Goal: Task Accomplishment & Management: Manage account settings

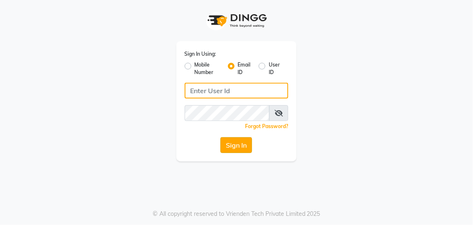
type input "[EMAIL_ADDRESS][DOMAIN_NAME]"
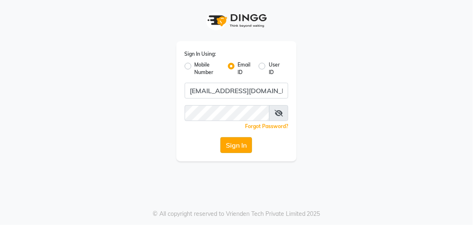
click at [240, 146] on button "Sign In" at bounding box center [236, 145] width 32 height 16
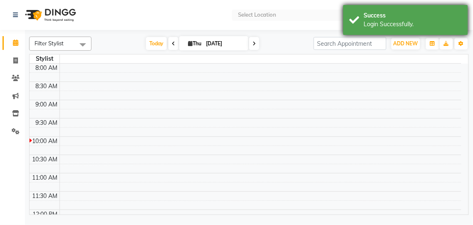
select select "en"
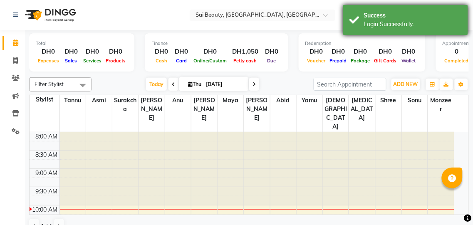
click at [398, 24] on div "Login Successfully." at bounding box center [413, 24] width 98 height 9
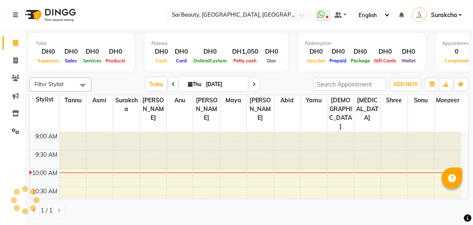
scroll to position [37, 0]
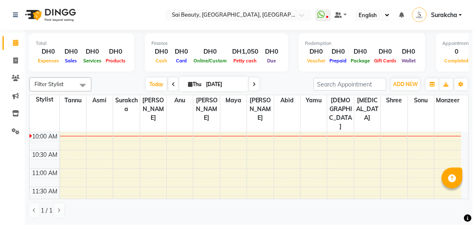
click at [316, 10] on ul "Select Location × Sai Beauty, [GEOGRAPHIC_DATA], [GEOGRAPHIC_DATA]" at bounding box center [239, 15] width 154 height 11
click at [339, 17] on span at bounding box center [338, 15] width 7 height 6
click at [329, 15] on icon at bounding box center [327, 17] width 2 height 4
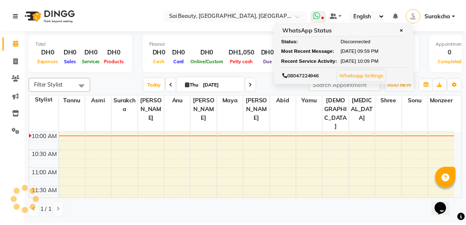
scroll to position [0, 0]
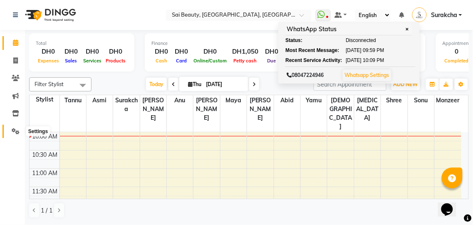
click at [12, 132] on icon at bounding box center [16, 131] width 8 height 6
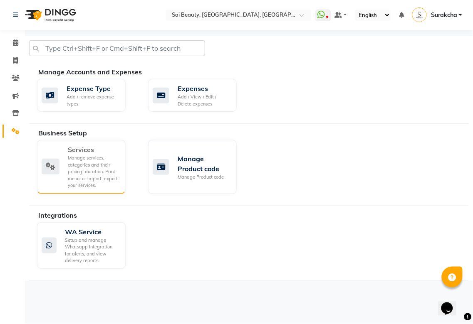
click at [104, 188] on div "Manage services, categories and their pricing, duration. Print menu, or import,…" at bounding box center [93, 172] width 51 height 35
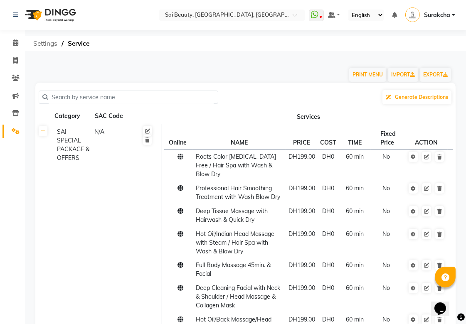
click at [44, 49] on span "Settings" at bounding box center [45, 43] width 32 height 15
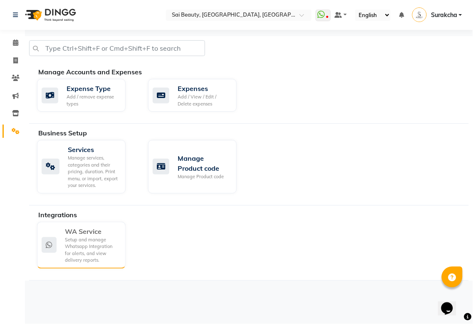
click at [84, 225] on div "WA Service" at bounding box center [92, 232] width 54 height 10
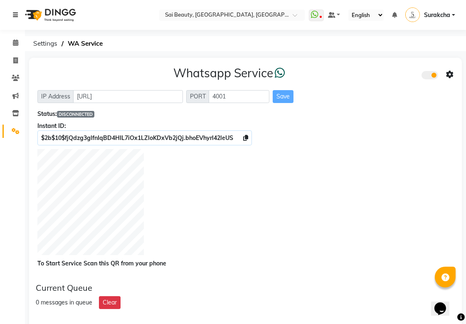
click at [15, 15] on icon at bounding box center [15, 15] width 5 height 6
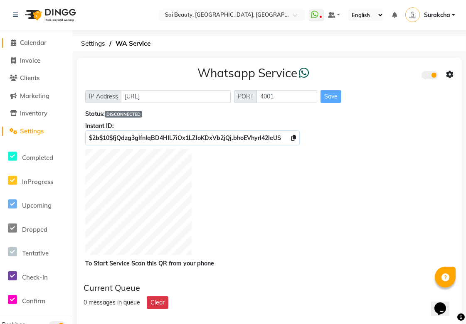
click at [37, 46] on span "Calendar" at bounding box center [33, 43] width 27 height 8
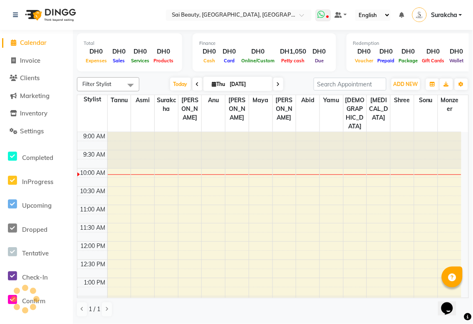
click at [329, 17] on icon at bounding box center [327, 17] width 2 height 4
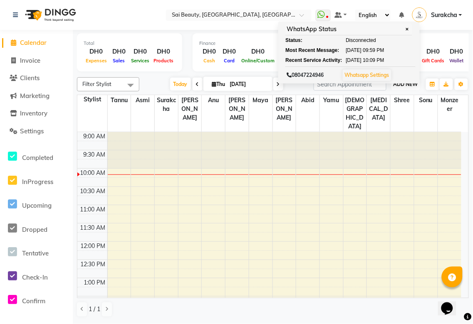
click at [406, 84] on span "ADD NEW" at bounding box center [406, 84] width 25 height 6
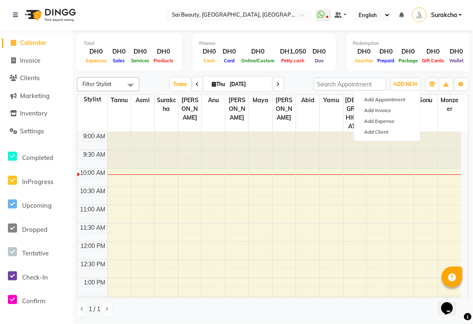
click at [277, 84] on icon at bounding box center [278, 84] width 3 height 5
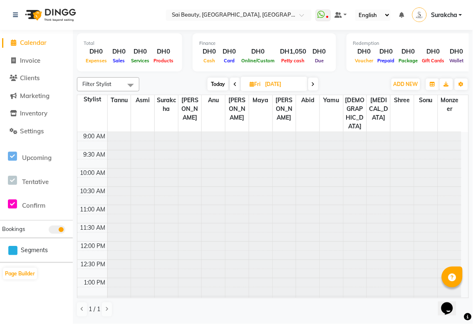
type input "[DATE]"
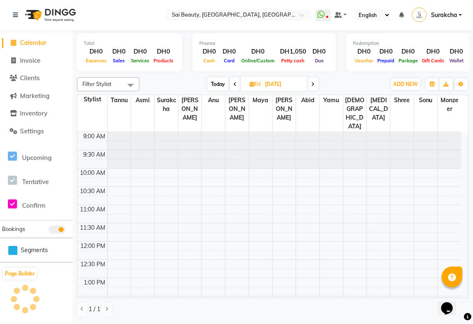
scroll to position [37, 0]
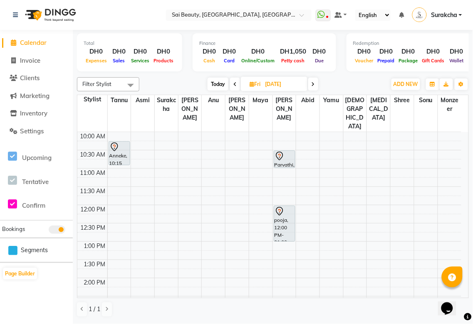
click at [471, 157] on div "Total DH0 Expenses DH0 Sales DH0 Services DH0 Products Finance DH0 Cash DH0 Car…" at bounding box center [273, 176] width 400 height 293
click at [409, 86] on span "ADD NEW" at bounding box center [406, 84] width 25 height 6
click at [404, 103] on button "Add Appointment" at bounding box center [387, 99] width 66 height 11
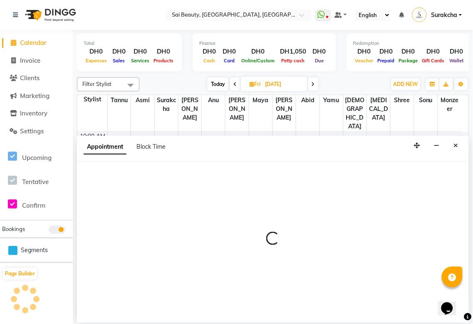
select select "600"
select select "tentative"
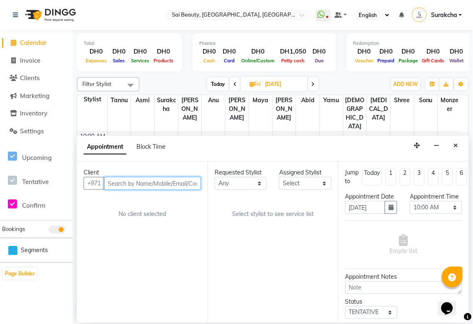
click at [139, 181] on input "text" at bounding box center [152, 183] width 97 height 13
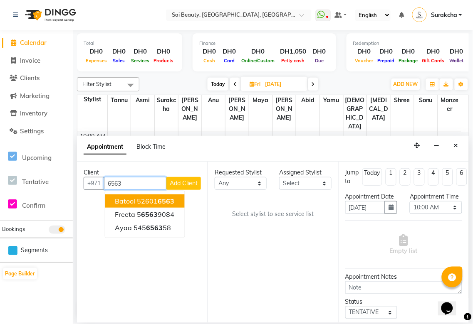
click at [171, 199] on span "6563" at bounding box center [166, 201] width 17 height 8
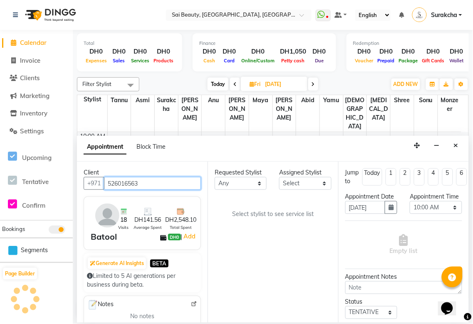
type input "526016563"
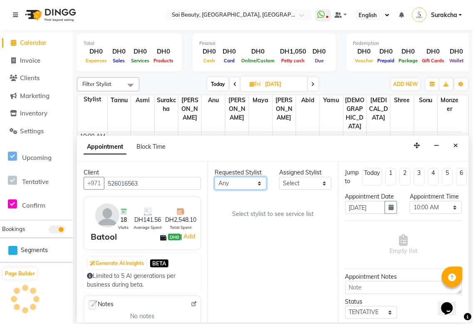
click at [257, 180] on select "Any [PERSON_NAME][MEDICAL_DATA] [PERSON_NAME] Asmi [PERSON_NAME] Gita [PERSON_N…" at bounding box center [241, 183] width 52 height 13
select select "40288"
click at [215, 177] on select "Any [PERSON_NAME][MEDICAL_DATA] [PERSON_NAME] Asmi [PERSON_NAME] Gita [PERSON_N…" at bounding box center [241, 183] width 52 height 13
select select "40288"
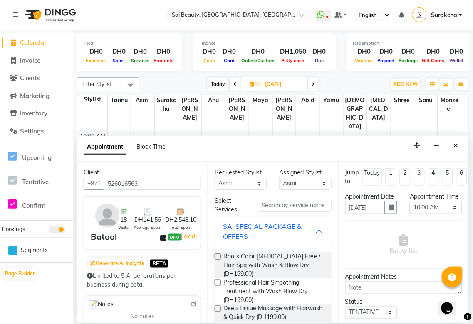
click at [307, 225] on div "SAI SPECIAL PACKAGE & OFFERS" at bounding box center [269, 232] width 92 height 20
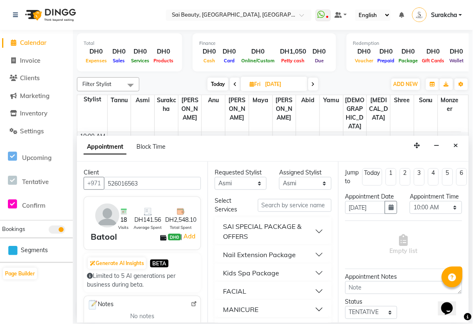
scroll to position [117, 0]
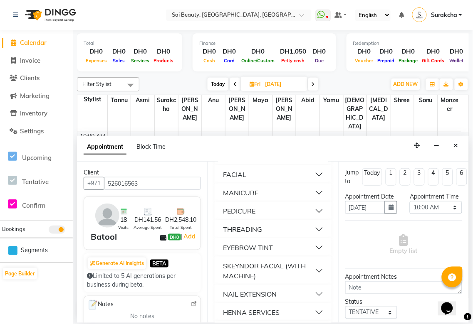
click at [309, 225] on button "THREADING" at bounding box center [273, 229] width 110 height 15
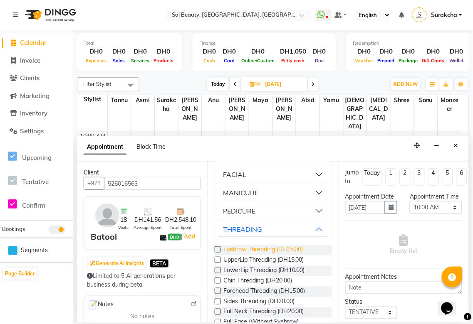
click at [286, 225] on span "Eyebrow Threading (DH25.00)" at bounding box center [263, 250] width 80 height 10
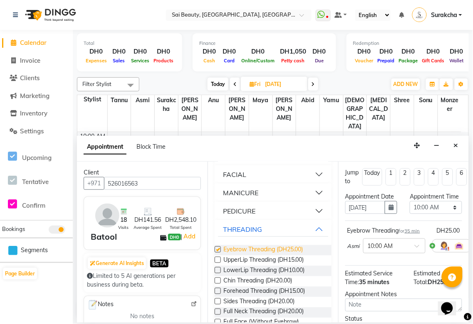
click at [260, 225] on span "Eyebrow Threading (DH25.00)" at bounding box center [263, 250] width 80 height 10
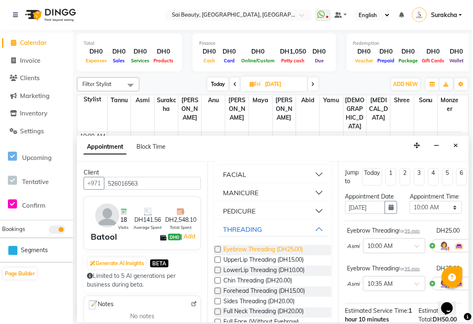
checkbox input "false"
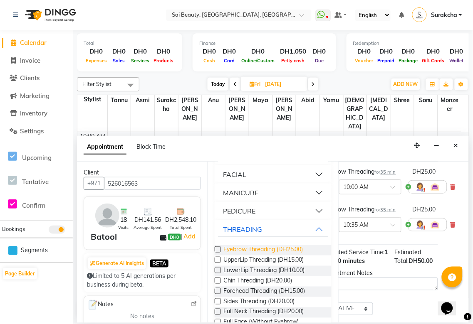
scroll to position [59, 32]
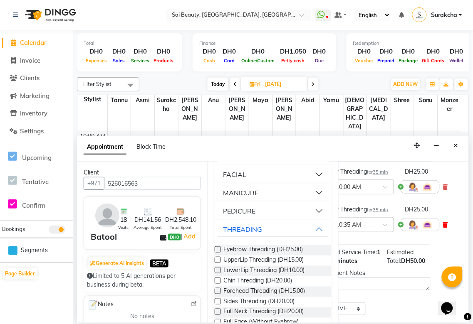
click at [446, 225] on icon at bounding box center [445, 225] width 5 height 6
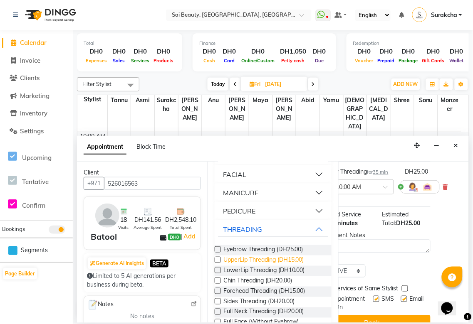
click at [264, 225] on span "UpperLip Threading (DH15.00)" at bounding box center [263, 261] width 81 height 10
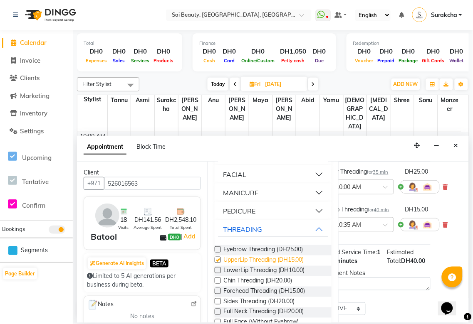
checkbox input "false"
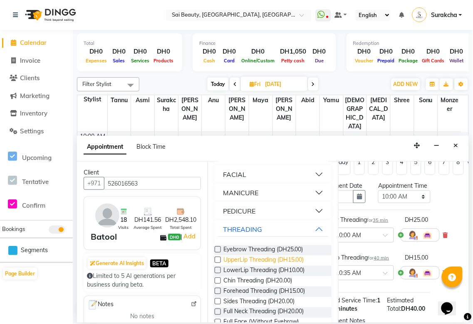
scroll to position [0, 32]
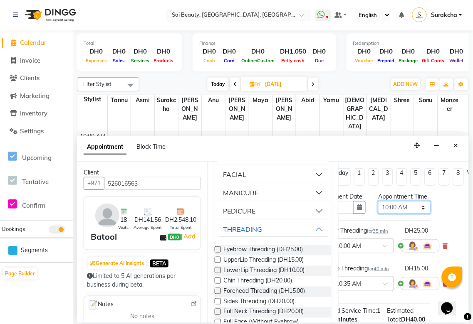
click at [419, 212] on select "Select 10:00 AM 10:05 AM 10:10 AM 10:15 AM 10:20 AM 10:25 AM 10:30 AM 10:35 AM …" at bounding box center [404, 207] width 52 height 13
select select "735"
click at [378, 210] on select "Select 10:00 AM 10:05 AM 10:10 AM 10:15 AM 10:20 AM 10:25 AM 10:30 AM 10:35 AM …" at bounding box center [404, 207] width 52 height 13
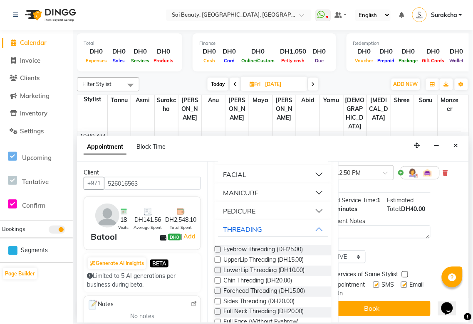
click at [405, 225] on label at bounding box center [405, 275] width 6 height 6
click at [405, 225] on input "checkbox" at bounding box center [404, 275] width 5 height 5
checkbox input "true"
click at [402, 225] on button "Book" at bounding box center [372, 309] width 117 height 15
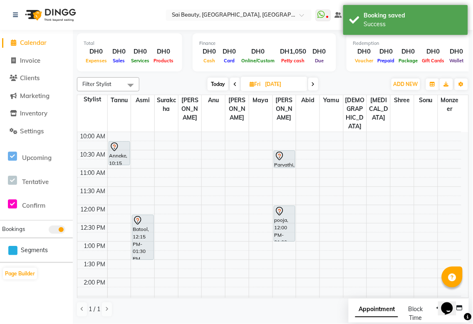
click at [371, 225] on span "Appointment" at bounding box center [376, 310] width 43 height 15
select select "tentative"
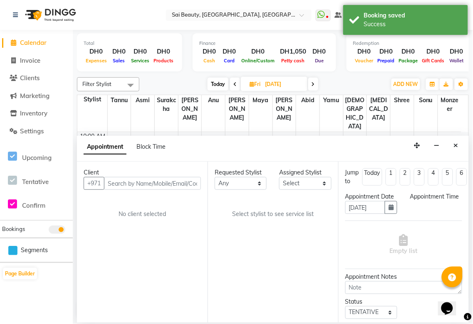
click at [463, 143] on div "Appointment Block Time" at bounding box center [273, 149] width 392 height 26
click at [457, 148] on icon "Close" at bounding box center [456, 146] width 5 height 6
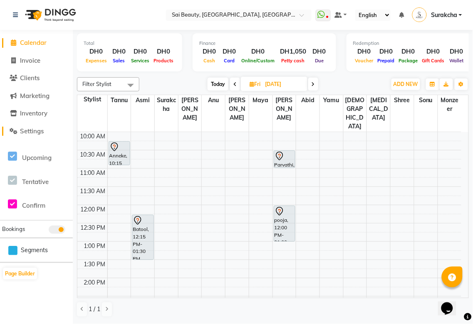
click at [30, 129] on span "Settings" at bounding box center [32, 131] width 24 height 8
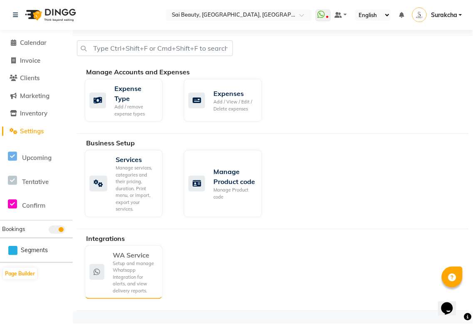
click at [141, 225] on div "WA Service" at bounding box center [134, 255] width 43 height 10
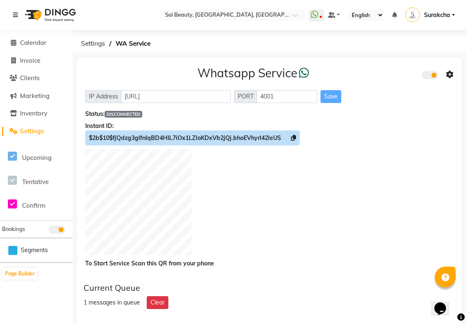
click at [300, 134] on div "$2b$10$fjQdzg3glfnIqBD4HIL7iOx1LZloKDxVb2jQj.bhoEVhyrl42leUS" at bounding box center [269, 138] width 369 height 9
click at [295, 139] on icon at bounding box center [293, 138] width 5 height 6
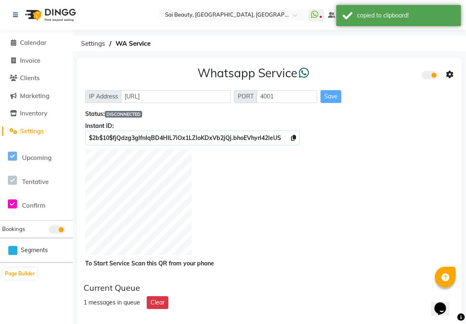
click at [454, 78] on div "Whatsapp Service IP Address [URL] PORT 4001 Save Status: DISCONNECTED Instant I…" at bounding box center [269, 167] width 385 height 219
click at [453, 76] on icon at bounding box center [449, 74] width 7 height 7
click at [392, 69] on div "Whatsapp Settings" at bounding box center [389, 66] width 95 height 10
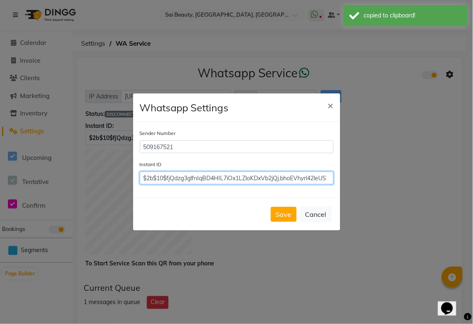
click at [299, 172] on input "$2b$10$fjQdzg3glfnIqBD4HIL7iOx1LZloKDxVb2jQj.bhoEVhyrl42leUS" at bounding box center [237, 178] width 194 height 13
click at [300, 179] on input "$2b$10$fjQdzg3glfnIqBD4HIL7iOx1LZloKDxVb2jQj.bhoEVhyrl42leUS" at bounding box center [237, 178] width 194 height 13
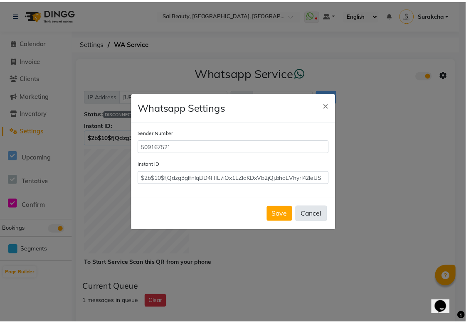
scroll to position [0, 0]
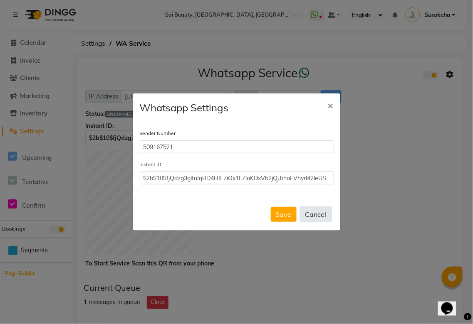
click at [322, 209] on button "Cancel" at bounding box center [316, 215] width 32 height 16
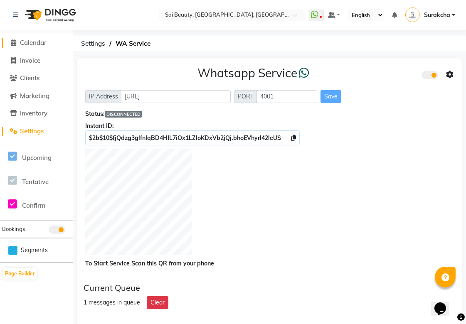
click at [34, 40] on span "Calendar" at bounding box center [33, 43] width 27 height 8
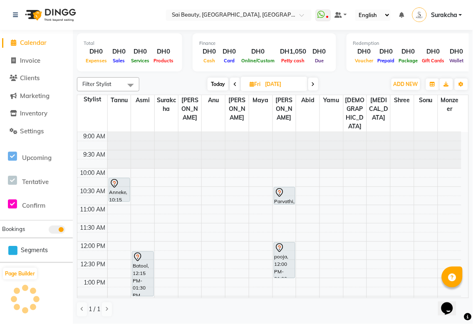
click at [313, 86] on icon at bounding box center [313, 84] width 3 height 5
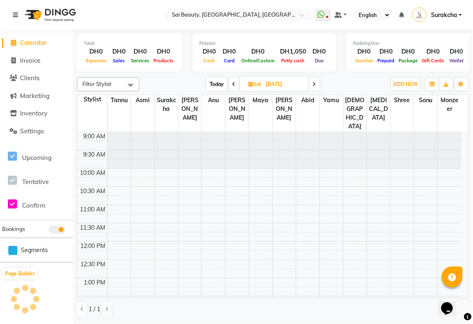
scroll to position [37, 0]
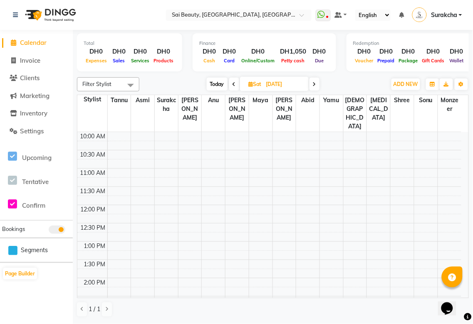
click at [220, 84] on span "Today" at bounding box center [217, 84] width 21 height 13
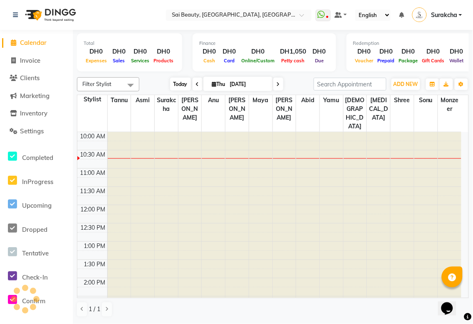
scroll to position [0, 0]
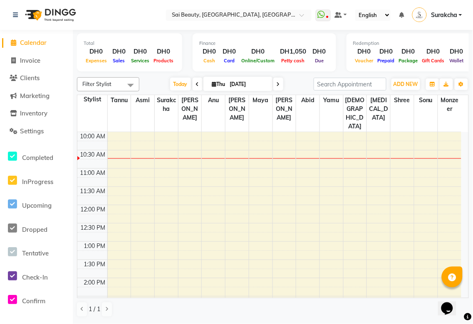
click at [277, 84] on icon at bounding box center [278, 84] width 3 height 5
type input "[DATE]"
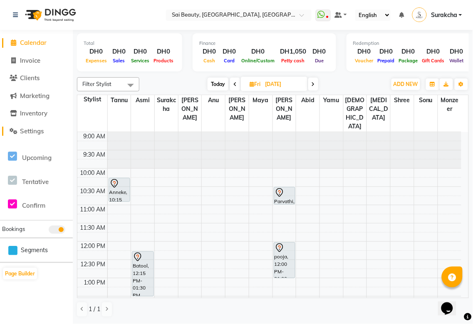
click at [31, 132] on span "Settings" at bounding box center [32, 131] width 24 height 8
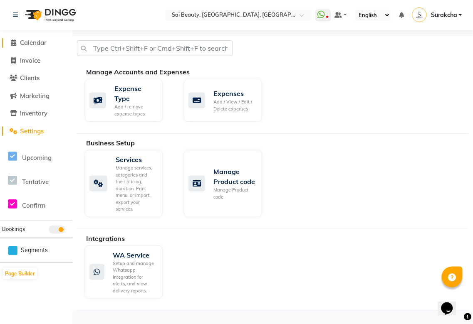
click at [34, 46] on span "Calendar" at bounding box center [33, 43] width 27 height 8
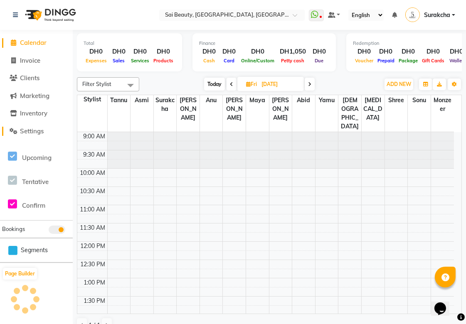
click at [35, 131] on span "Settings" at bounding box center [32, 131] width 24 height 8
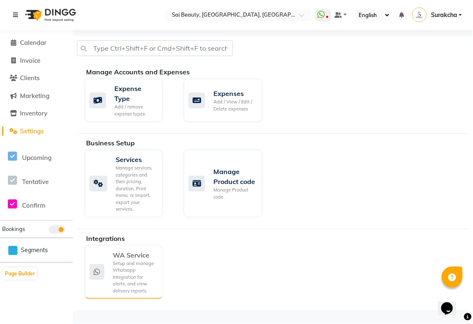
click at [134, 225] on div "Setup and manage Whatsapp Integration for alerts, and view delivery reports." at bounding box center [134, 277] width 43 height 35
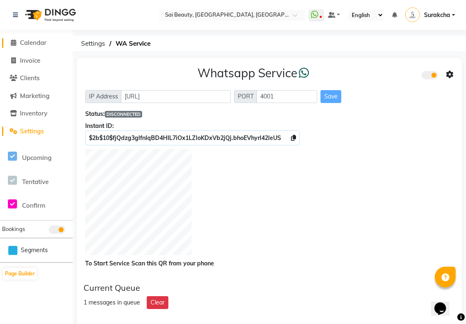
click at [38, 43] on span "Calendar" at bounding box center [33, 43] width 27 height 8
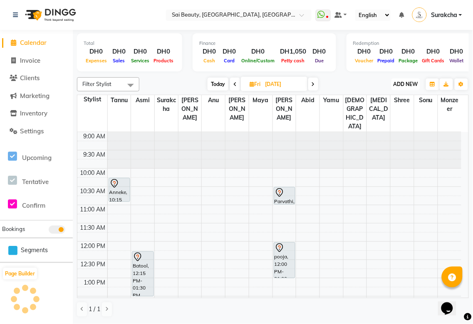
click at [405, 84] on span "ADD NEW" at bounding box center [406, 84] width 25 height 6
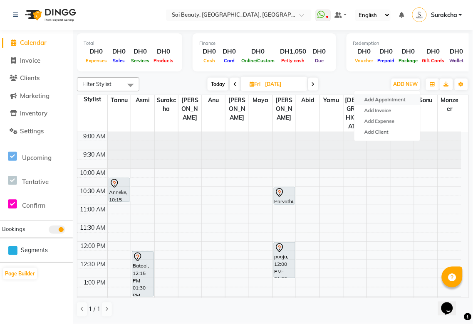
click at [398, 98] on button "Add Appointment" at bounding box center [387, 99] width 66 height 11
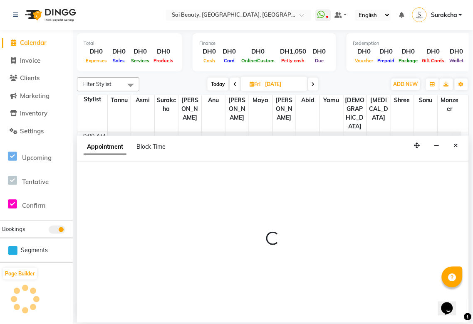
select select "tentative"
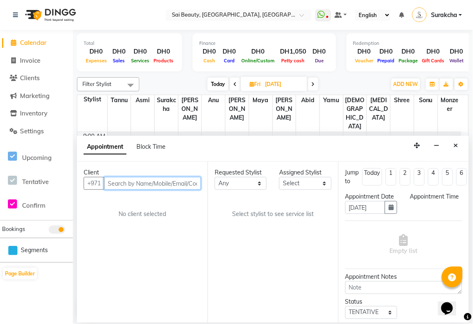
select select "600"
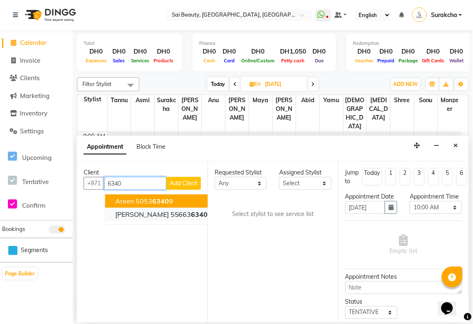
click at [191, 217] on span "6340" at bounding box center [199, 214] width 17 height 8
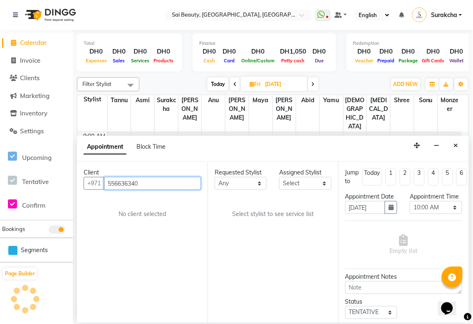
type input "556636340"
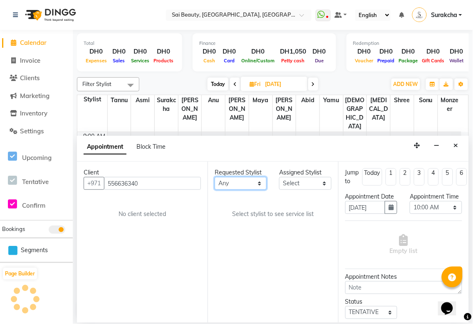
click at [260, 184] on select "Any [PERSON_NAME][MEDICAL_DATA] [PERSON_NAME] Asmi [PERSON_NAME] Gita [PERSON_N…" at bounding box center [241, 183] width 52 height 13
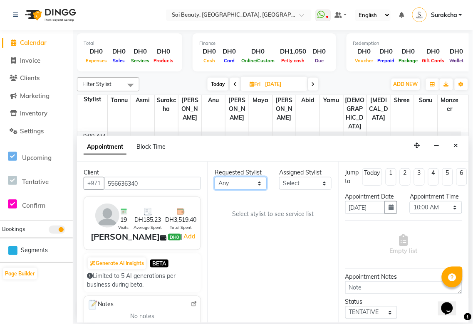
select select "59146"
click at [215, 177] on select "Any [PERSON_NAME][MEDICAL_DATA] [PERSON_NAME] Asmi [PERSON_NAME] Gita [PERSON_N…" at bounding box center [241, 183] width 52 height 13
select select "59146"
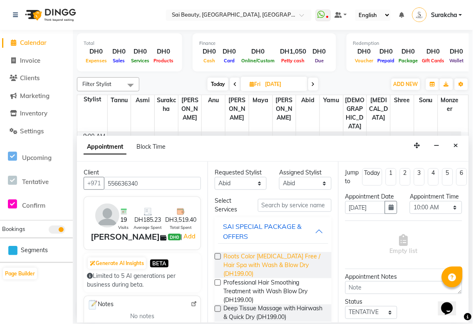
click at [271, 225] on span "Roots Color [MEDICAL_DATA] Free / Hair Spa with Wash & Blow Dry (DH199.00)" at bounding box center [274, 266] width 102 height 26
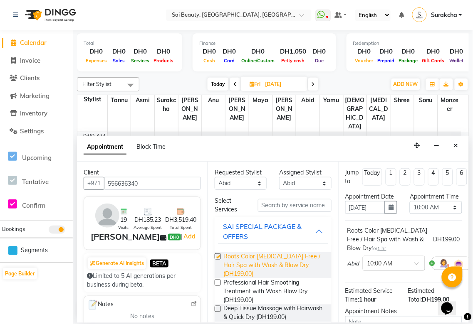
checkbox input "false"
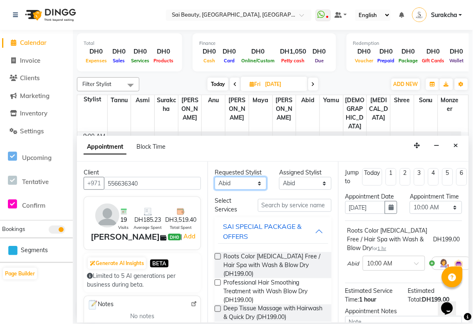
click at [253, 183] on select "Any [PERSON_NAME][MEDICAL_DATA] [PERSON_NAME] Asmi [PERSON_NAME] Gita [PERSON_N…" at bounding box center [241, 183] width 52 height 13
select select "43674"
click at [215, 177] on select "Any [PERSON_NAME][MEDICAL_DATA] [PERSON_NAME] Asmi [PERSON_NAME] Gita [PERSON_N…" at bounding box center [241, 183] width 52 height 13
select select "43674"
click at [307, 225] on div "SAI SPECIAL PACKAGE & OFFERS" at bounding box center [269, 232] width 92 height 20
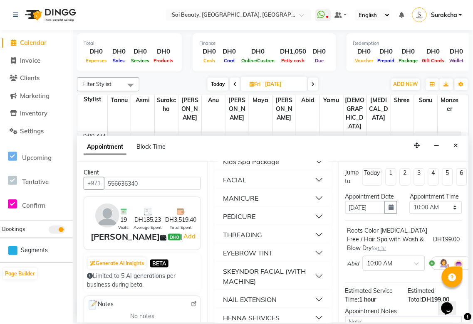
scroll to position [114, 0]
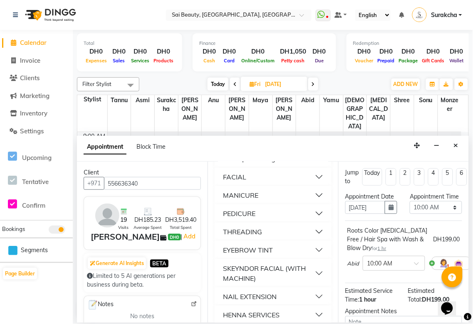
click at [314, 198] on button "MANICURE" at bounding box center [273, 195] width 110 height 15
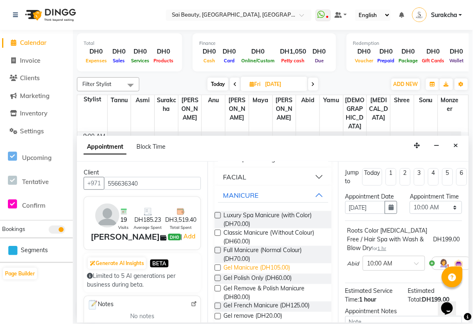
click at [277, 225] on span "Gel Manicure (DH105.00)" at bounding box center [256, 269] width 67 height 10
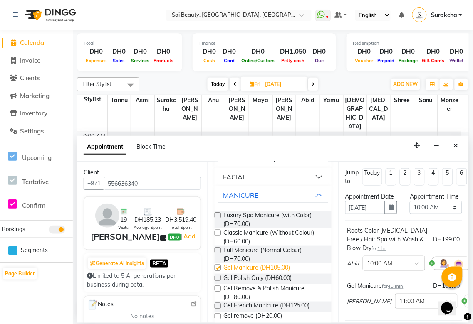
checkbox input "false"
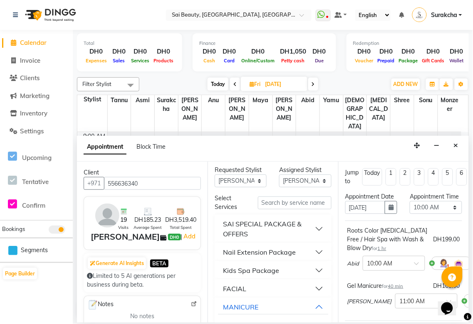
scroll to position [0, 0]
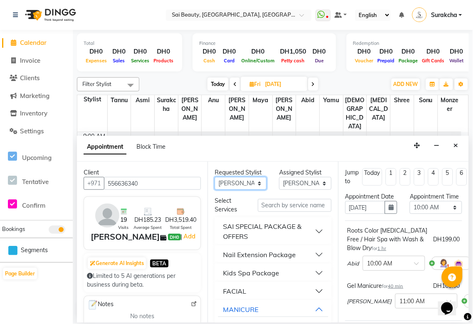
click at [256, 180] on select "Any [PERSON_NAME][MEDICAL_DATA] [PERSON_NAME] Asmi [PERSON_NAME] Gita [PERSON_N…" at bounding box center [241, 183] width 52 height 13
select select "45072"
click at [215, 177] on select "Any [PERSON_NAME][MEDICAL_DATA] [PERSON_NAME] Asmi [PERSON_NAME] Gita [PERSON_N…" at bounding box center [241, 183] width 52 height 13
select select "45072"
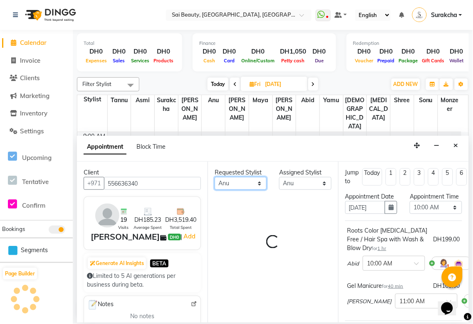
click at [258, 179] on select "Any [PERSON_NAME][MEDICAL_DATA] [PERSON_NAME] Asmi [PERSON_NAME] Gita [PERSON_N…" at bounding box center [241, 183] width 52 height 13
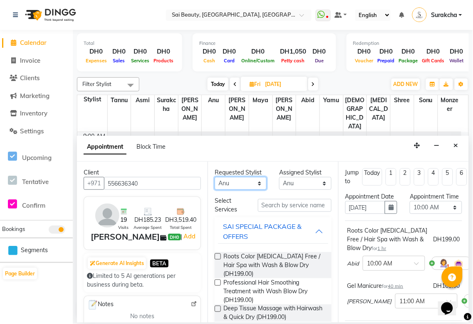
select select "63787"
click at [215, 177] on select "Any [PERSON_NAME][MEDICAL_DATA] [PERSON_NAME] Asmi [PERSON_NAME] Gita [PERSON_N…" at bounding box center [241, 183] width 52 height 13
select select "63787"
click at [307, 225] on div "SAI SPECIAL PACKAGE & OFFERS" at bounding box center [269, 232] width 92 height 20
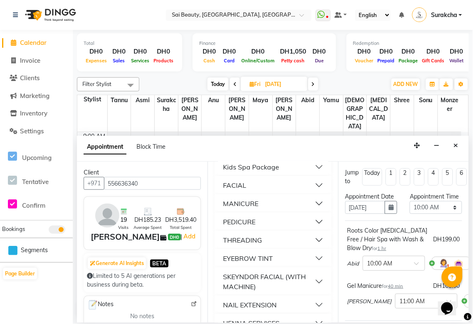
scroll to position [113, 0]
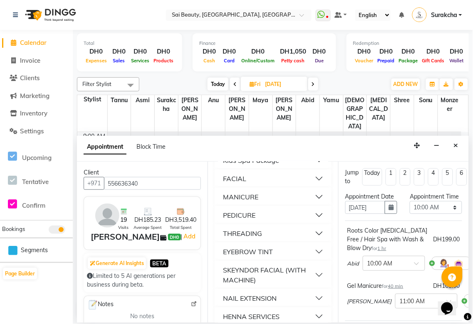
click at [315, 215] on button "PEDICURE" at bounding box center [273, 215] width 110 height 15
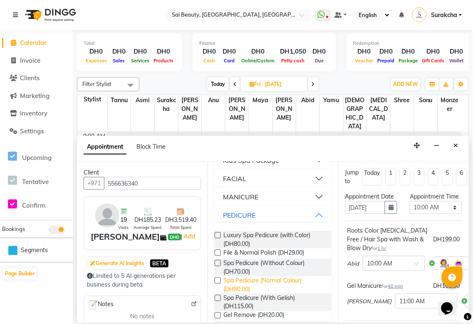
click at [243, 225] on span "Spa Pedicure (Normal Colour) (DH80.00)" at bounding box center [274, 285] width 102 height 17
checkbox input "false"
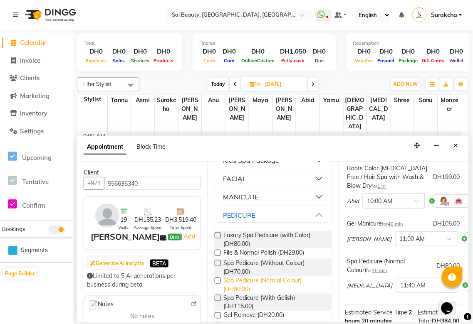
scroll to position [208, 0]
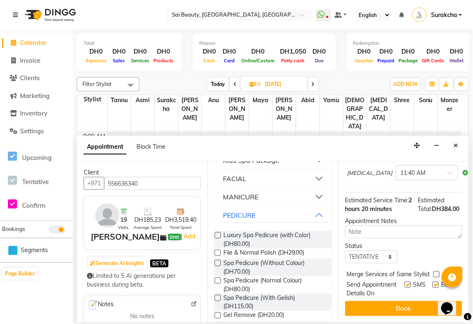
click at [435, 225] on label at bounding box center [436, 275] width 6 height 6
click at [435, 225] on input "checkbox" at bounding box center [435, 275] width 5 height 5
checkbox input "true"
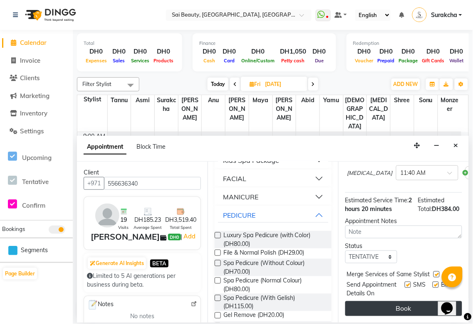
click at [421, 225] on button "Book" at bounding box center [403, 309] width 117 height 15
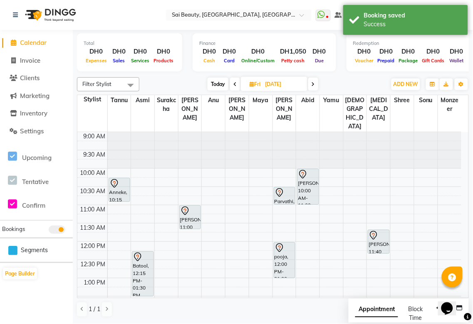
click at [377, 225] on span "Appointment" at bounding box center [376, 310] width 43 height 15
select select "tentative"
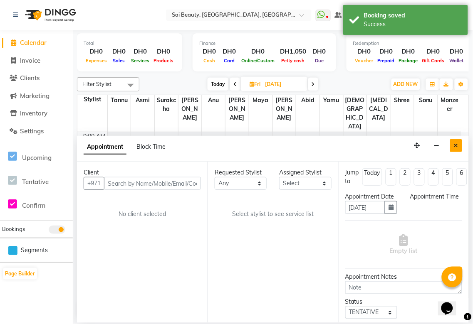
click at [456, 146] on icon "Close" at bounding box center [456, 146] width 5 height 6
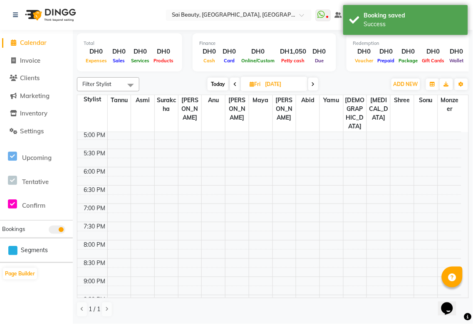
scroll to position [368, 0]
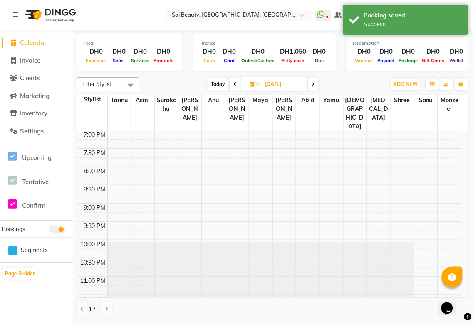
click at [220, 85] on span "Today" at bounding box center [218, 84] width 21 height 13
type input "[DATE]"
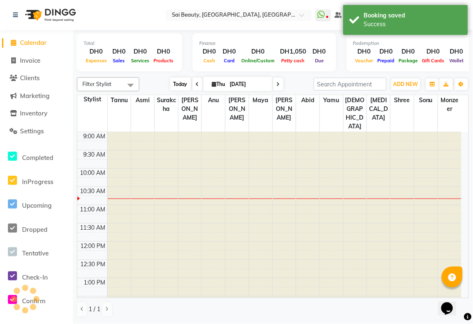
scroll to position [37, 0]
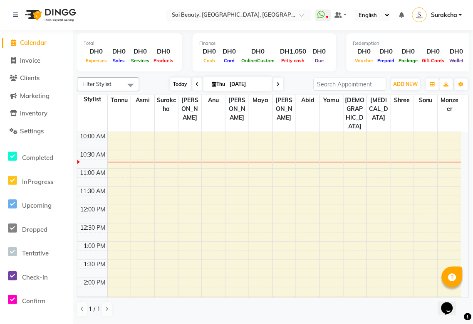
click at [176, 84] on span "Today" at bounding box center [180, 84] width 21 height 13
click at [173, 79] on span "Today" at bounding box center [180, 84] width 21 height 13
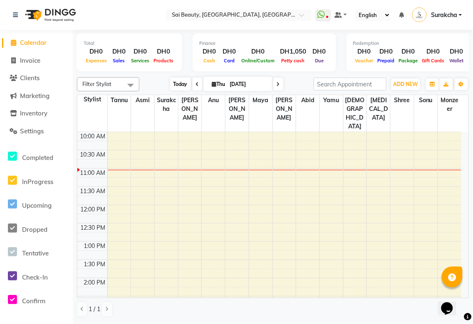
click at [178, 84] on span "Today" at bounding box center [180, 84] width 21 height 13
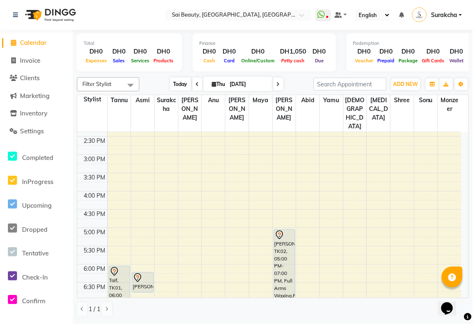
scroll to position [178, 0]
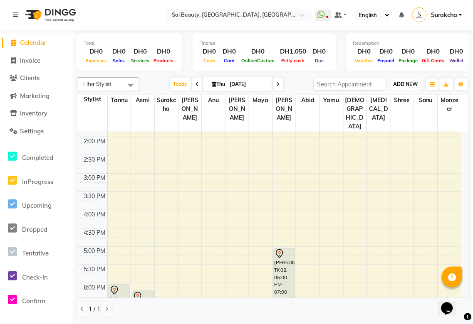
click at [411, 82] on span "ADD NEW" at bounding box center [406, 84] width 25 height 6
click at [395, 99] on button "Add Appointment" at bounding box center [387, 99] width 66 height 11
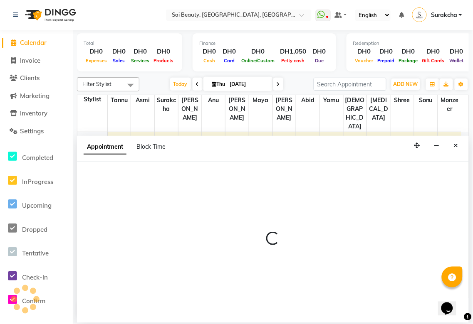
select select "tentative"
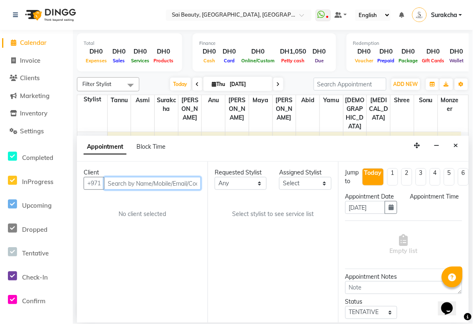
select select "600"
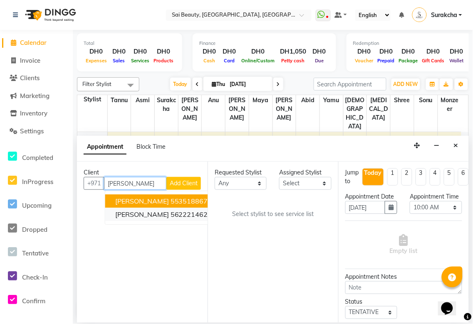
click at [176, 212] on ngb-highlight "562221462" at bounding box center [189, 214] width 37 height 8
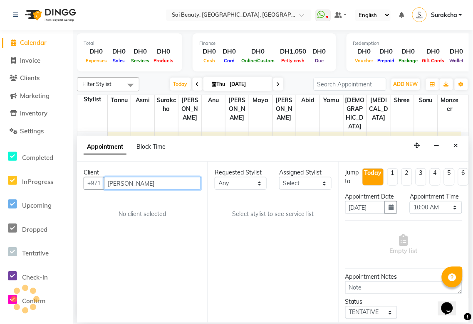
type input "562221462"
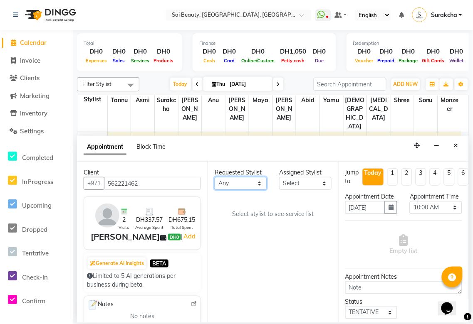
click at [255, 182] on select "Any [PERSON_NAME][MEDICAL_DATA] [PERSON_NAME] Asmi [PERSON_NAME] Gita [PERSON_N…" at bounding box center [241, 183] width 52 height 13
click at [260, 186] on select "Any [PERSON_NAME][MEDICAL_DATA] [PERSON_NAME] Asmi [PERSON_NAME] Gita [PERSON_N…" at bounding box center [241, 183] width 52 height 13
select select "59146"
click at [215, 177] on select "Any [PERSON_NAME][MEDICAL_DATA] [PERSON_NAME] Asmi [PERSON_NAME] Gita [PERSON_N…" at bounding box center [241, 183] width 52 height 13
select select "59146"
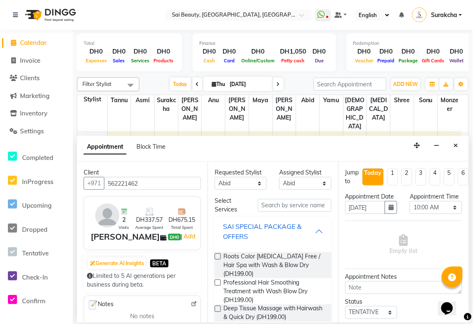
click at [306, 225] on div "SAI SPECIAL PACKAGE & OFFERS" at bounding box center [269, 232] width 92 height 20
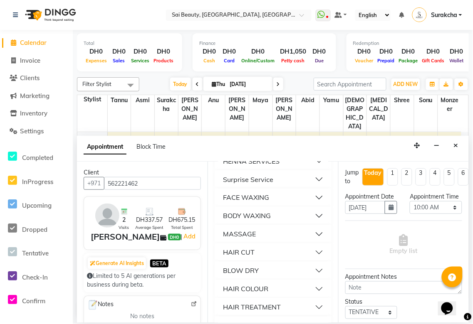
scroll to position [305, 0]
click at [309, 225] on button "HAIR COLOUR" at bounding box center [273, 253] width 110 height 15
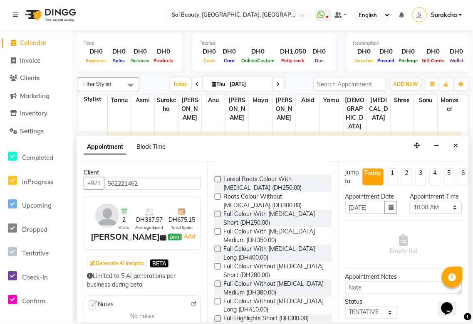
scroll to position [408, 0]
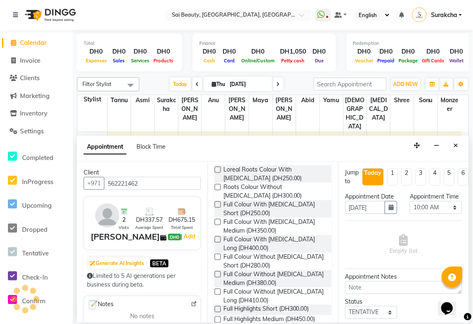
click at [217, 225] on label at bounding box center [218, 275] width 6 height 6
click at [217, 225] on input "checkbox" at bounding box center [217, 275] width 5 height 5
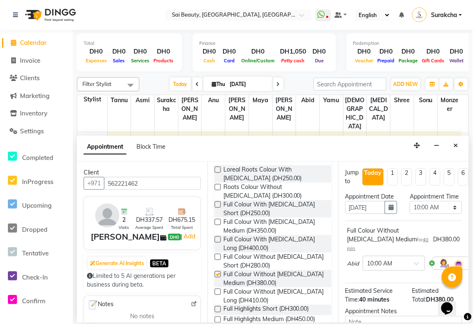
checkbox input "false"
click at [448, 214] on select "Select 10:00 AM 10:05 AM 10:10 AM 10:15 AM 10:20 AM 10:25 AM 10:30 AM 10:35 AM …" at bounding box center [436, 207] width 52 height 13
click at [410, 210] on select "Select 10:00 AM 10:05 AM 10:10 AM 10:15 AM 10:20 AM 10:25 AM 10:30 AM 10:35 AM …" at bounding box center [436, 207] width 52 height 13
click at [438, 146] on icon "button" at bounding box center [436, 146] width 5 height 6
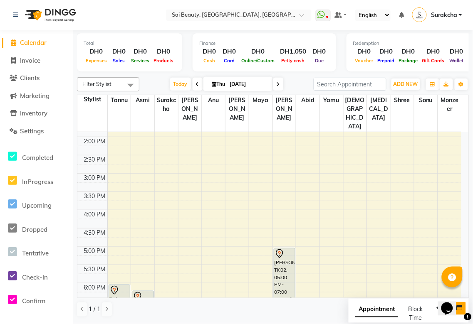
scroll to position [201, 0]
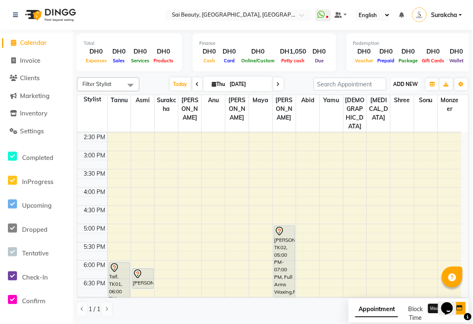
click at [409, 85] on span "ADD NEW" at bounding box center [406, 84] width 25 height 6
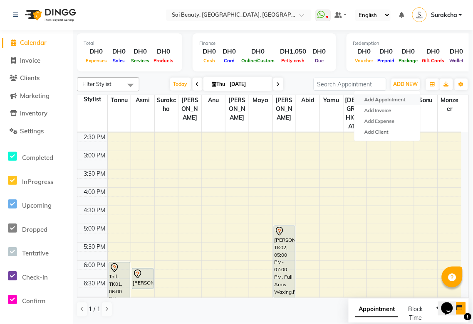
click at [392, 102] on button "Add Appointment" at bounding box center [387, 99] width 66 height 11
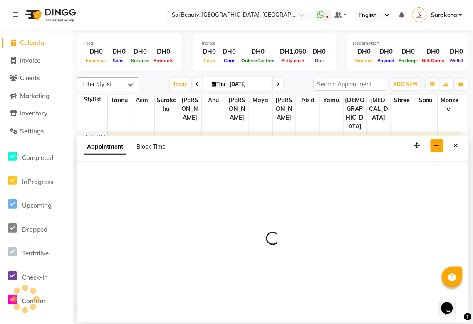
select select "600"
select select "tentative"
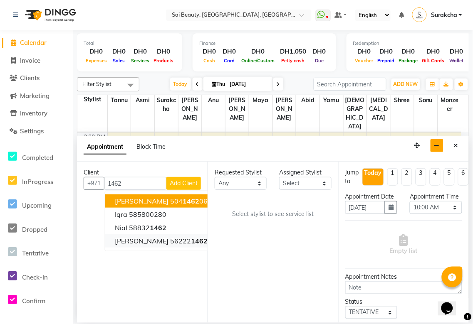
click at [191, 225] on span "1462" at bounding box center [199, 241] width 17 height 8
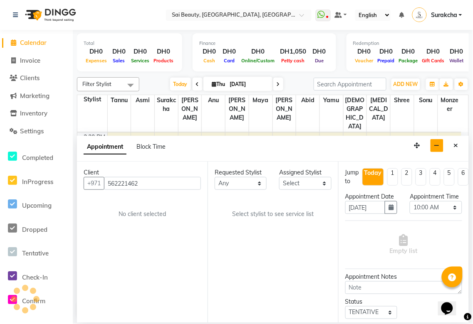
type input "562221462"
click at [253, 183] on select "Any [PERSON_NAME][MEDICAL_DATA] [PERSON_NAME] Asmi [PERSON_NAME] Gita [PERSON_N…" at bounding box center [241, 183] width 52 height 13
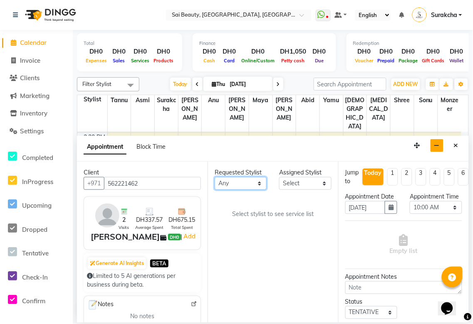
select select "63787"
click at [215, 177] on select "Any [PERSON_NAME][MEDICAL_DATA] [PERSON_NAME] Asmi [PERSON_NAME] Gita [PERSON_N…" at bounding box center [241, 183] width 52 height 13
select select "63787"
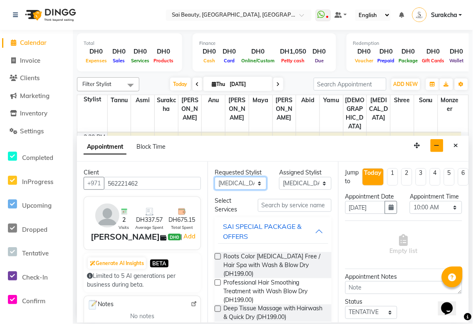
click at [255, 181] on select "Any [PERSON_NAME][MEDICAL_DATA] [PERSON_NAME] Asmi [PERSON_NAME] Gita [PERSON_N…" at bounding box center [241, 183] width 52 height 13
select select "59146"
click at [215, 177] on select "Any [PERSON_NAME][MEDICAL_DATA] [PERSON_NAME] Asmi [PERSON_NAME] Gita [PERSON_N…" at bounding box center [241, 183] width 52 height 13
select select "59146"
click at [305, 225] on div "SAI SPECIAL PACKAGE & OFFERS" at bounding box center [269, 232] width 92 height 20
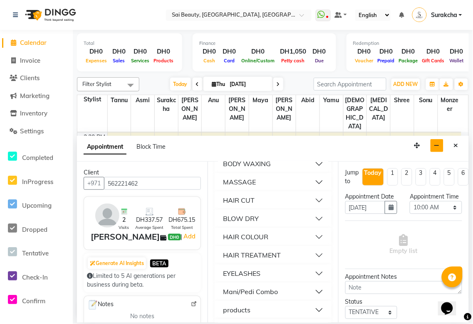
scroll to position [342, 0]
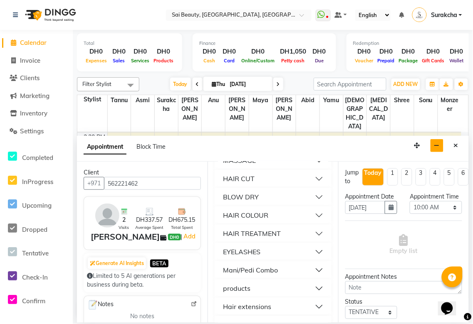
click at [313, 215] on button "HAIR COLOUR" at bounding box center [273, 215] width 110 height 15
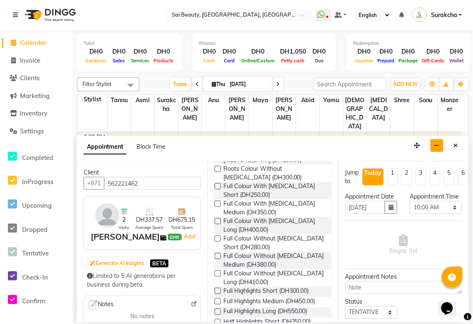
scroll to position [431, 0]
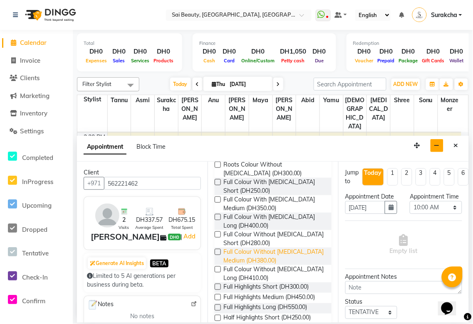
click at [268, 225] on span "Full Colour Without [MEDICAL_DATA] Medium (DH380.00)" at bounding box center [274, 256] width 102 height 17
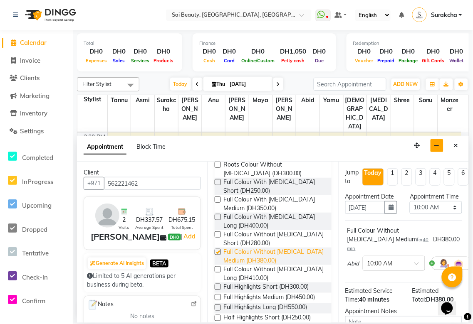
checkbox input "false"
click at [452, 214] on select "Select 10:00 AM 10:05 AM 10:10 AM 10:15 AM 10:20 AM 10:25 AM 10:30 AM 10:35 AM …" at bounding box center [436, 207] width 52 height 13
select select "870"
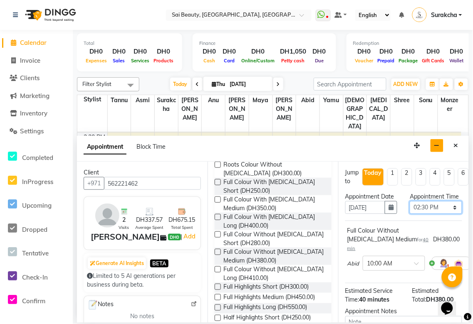
click at [410, 210] on select "Select 10:00 AM 10:05 AM 10:10 AM 10:15 AM 10:20 AM 10:25 AM 10:30 AM 10:35 AM …" at bounding box center [436, 207] width 52 height 13
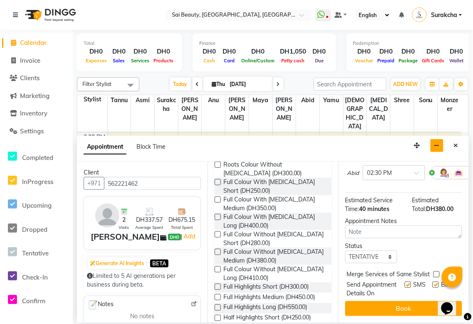
click at [436, 225] on label at bounding box center [436, 275] width 6 height 6
click at [436, 225] on input "checkbox" at bounding box center [435, 275] width 5 height 5
checkbox input "true"
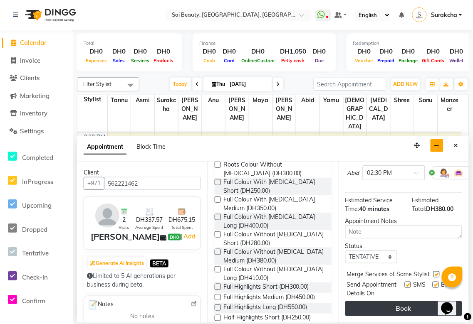
click at [413, 225] on button "Book" at bounding box center [403, 309] width 117 height 15
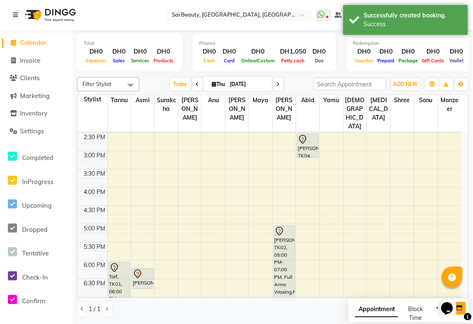
click at [383, 225] on span "Appointment" at bounding box center [376, 310] width 43 height 15
select select "tentative"
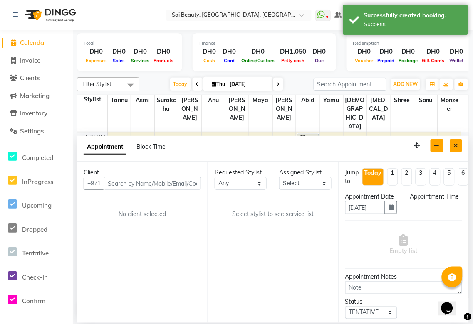
click at [457, 148] on icon "Close" at bounding box center [456, 146] width 5 height 6
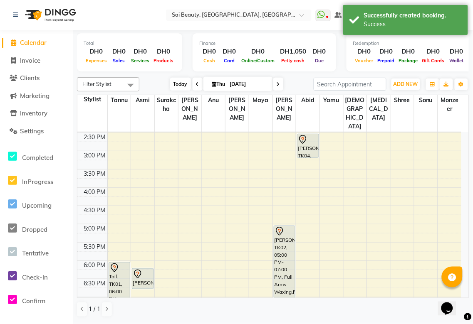
click at [176, 84] on span "Today" at bounding box center [180, 84] width 21 height 13
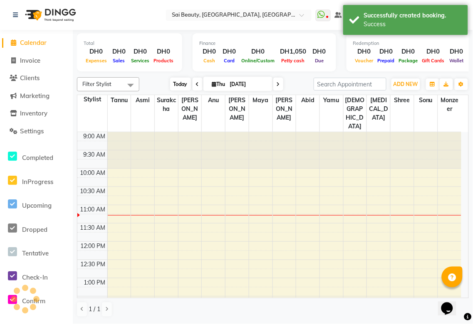
scroll to position [74, 0]
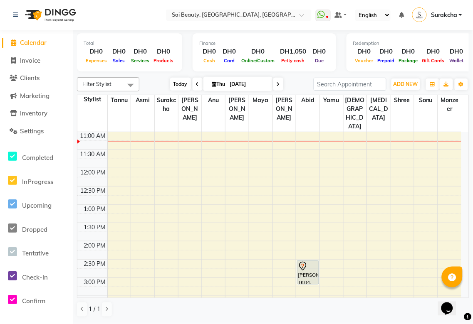
click at [175, 79] on span "Today" at bounding box center [180, 84] width 21 height 13
click at [31, 77] on span "Clients" at bounding box center [30, 78] width 20 height 8
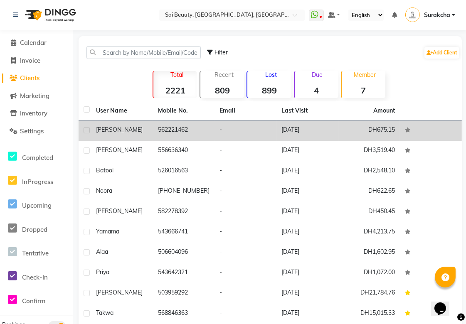
click at [187, 134] on td "562221462" at bounding box center [184, 131] width 62 height 20
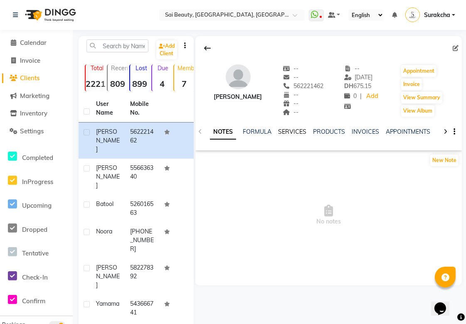
click at [299, 132] on link "SERVICES" at bounding box center [292, 131] width 28 height 7
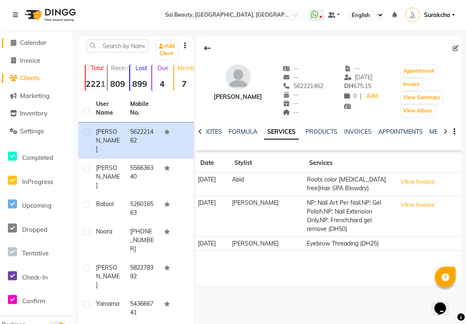
click at [35, 44] on span "Calendar" at bounding box center [33, 43] width 27 height 8
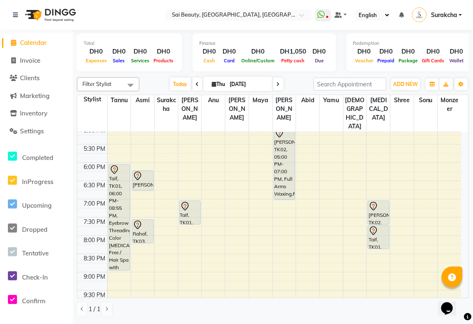
scroll to position [301, 0]
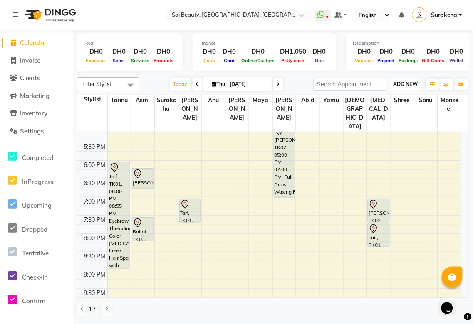
click at [404, 86] on span "ADD NEW" at bounding box center [406, 84] width 25 height 6
click at [400, 101] on button "Add Appointment" at bounding box center [387, 99] width 66 height 11
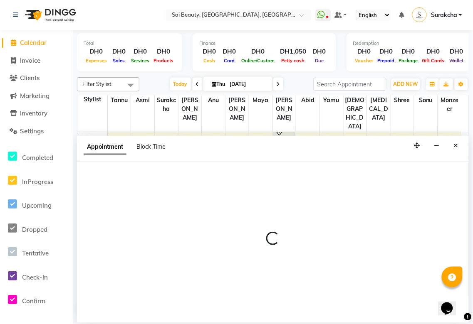
select select "tentative"
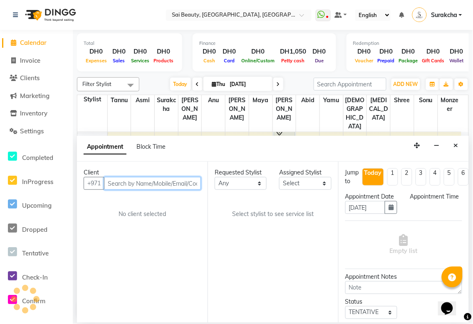
select select "600"
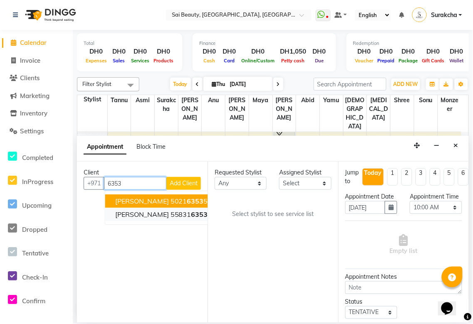
click at [191, 215] on span "6353" at bounding box center [199, 214] width 17 height 8
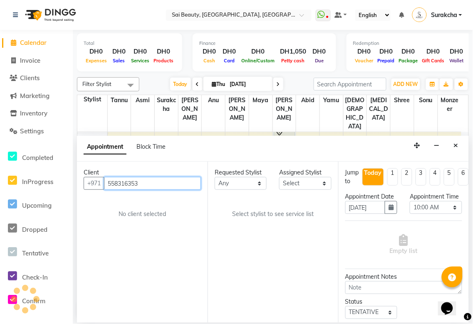
type input "558316353"
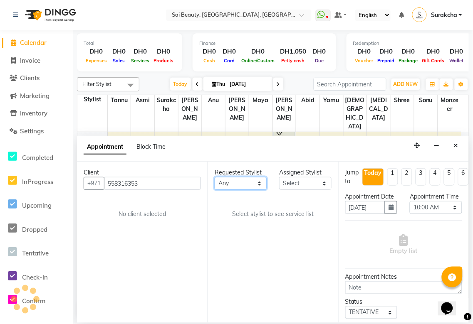
click at [253, 186] on select "Any [PERSON_NAME][MEDICAL_DATA] [PERSON_NAME] Asmi [PERSON_NAME] Gita [PERSON_N…" at bounding box center [241, 183] width 52 height 13
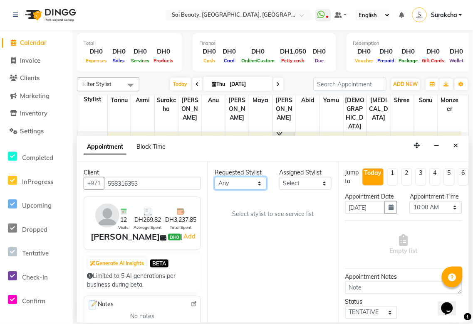
select select "43674"
click at [215, 177] on select "Any [PERSON_NAME][MEDICAL_DATA] [PERSON_NAME] Asmi [PERSON_NAME] Gita [PERSON_N…" at bounding box center [241, 183] width 52 height 13
select select "43674"
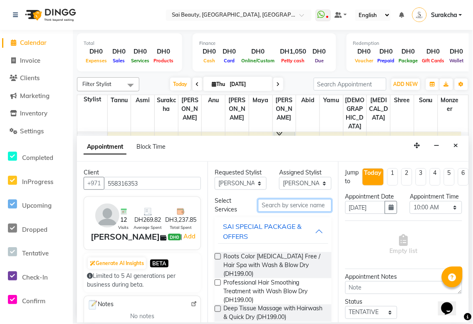
click at [300, 205] on input "text" at bounding box center [295, 205] width 74 height 13
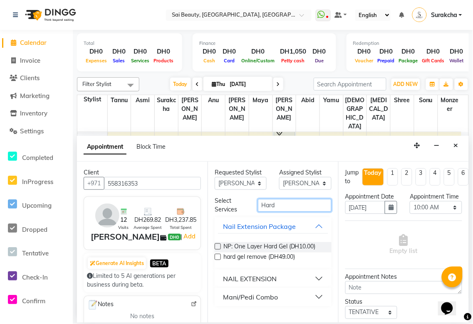
type input "Hard"
click at [319, 225] on button "NAIL EXTENSION" at bounding box center [273, 279] width 110 height 15
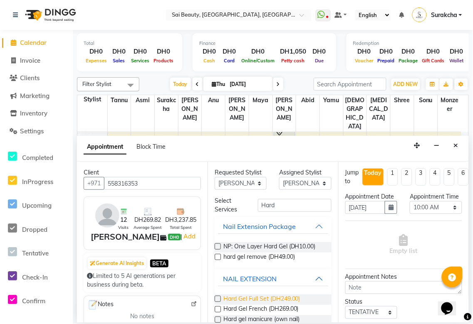
click at [277, 225] on span "Hard Gel Full Set (DH249.00)" at bounding box center [261, 300] width 77 height 10
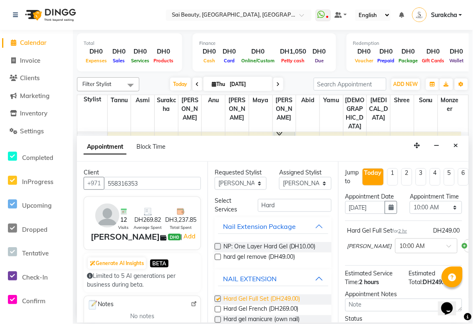
checkbox input "false"
click at [451, 214] on select "Select 10:00 AM 10:05 AM 10:10 AM 10:15 AM 10:20 AM 10:25 AM 10:30 AM 10:35 AM …" at bounding box center [436, 207] width 52 height 13
click at [460, 133] on td at bounding box center [284, 137] width 354 height 9
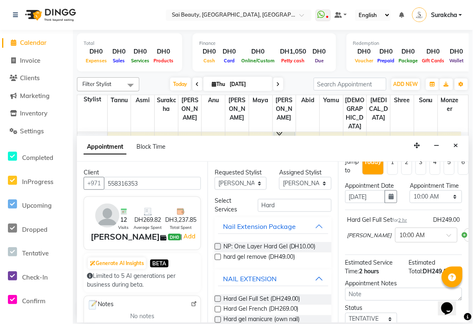
scroll to position [11, 0]
click at [454, 203] on select "Select 10:00 AM 10:05 AM 10:10 AM 10:15 AM 10:20 AM 10:25 AM 10:30 AM 10:35 AM …" at bounding box center [436, 196] width 52 height 13
select select "1080"
click at [410, 198] on select "Select 10:00 AM 10:05 AM 10:10 AM 10:15 AM 10:20 AM 10:25 AM 10:30 AM 10:35 AM …" at bounding box center [436, 196] width 52 height 13
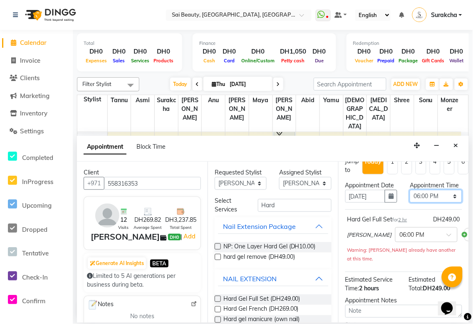
scroll to position [115, 0]
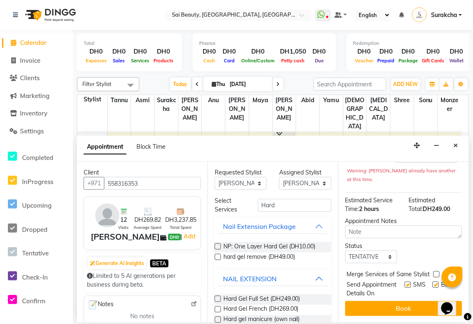
click at [433, 225] on label at bounding box center [436, 275] width 6 height 6
click at [433, 225] on input "checkbox" at bounding box center [435, 275] width 5 height 5
checkbox input "true"
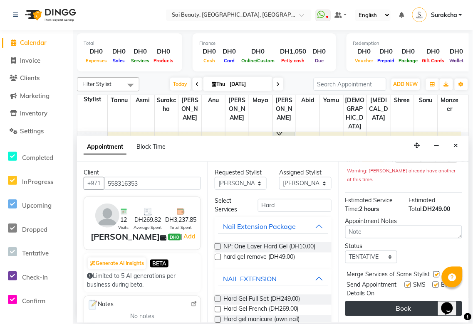
click at [426, 225] on button "Book" at bounding box center [403, 309] width 117 height 15
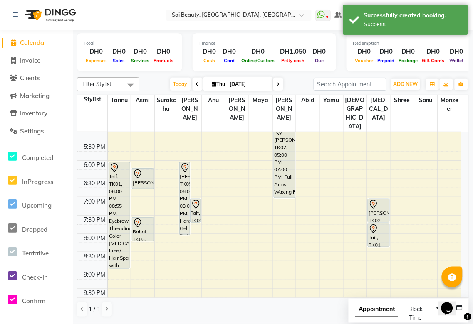
click at [381, 225] on span "Appointment" at bounding box center [376, 310] width 43 height 15
select select "tentative"
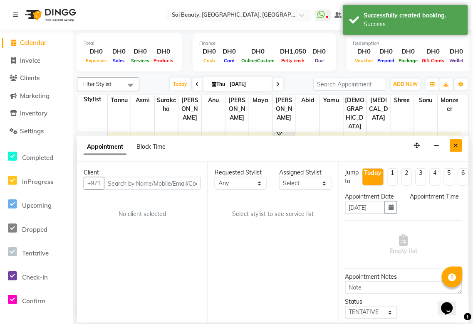
click at [456, 147] on icon "Close" at bounding box center [456, 146] width 5 height 6
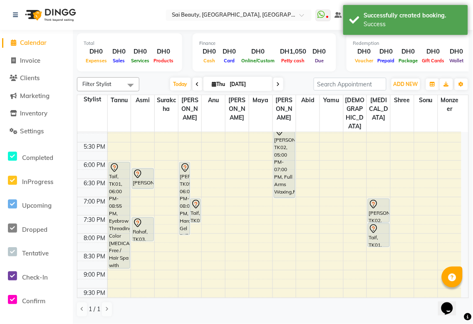
click at [290, 167] on div "[PERSON_NAME], TK02, 05:00 PM-07:00 PM, Full Arms Waxing,Full Legs Waxing,Full …" at bounding box center [284, 162] width 21 height 72
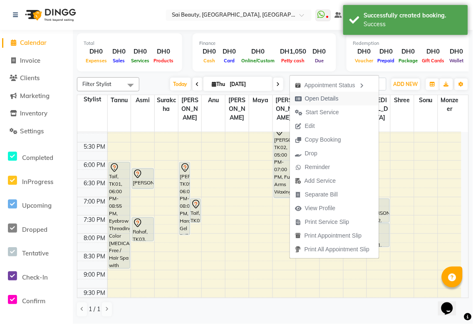
click at [329, 96] on span "Open Details" at bounding box center [322, 98] width 34 height 9
select select "7"
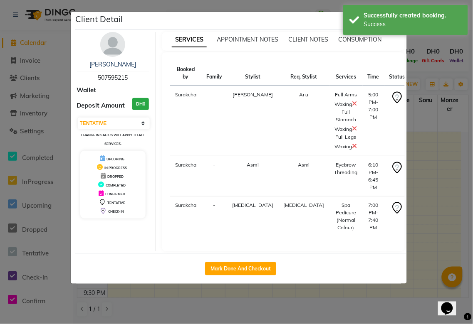
click at [447, 72] on ngb-modal-window "Client Detail [PERSON_NAME] 507595215 Wallet Deposit Amount DH0 Select IN SERVI…" at bounding box center [236, 162] width 473 height 324
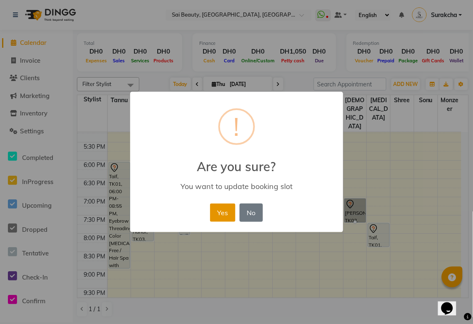
click at [221, 214] on button "Yes" at bounding box center [222, 213] width 25 height 18
click at [243, 208] on button "No" at bounding box center [251, 213] width 23 height 18
click at [212, 207] on button "Yes" at bounding box center [222, 213] width 25 height 18
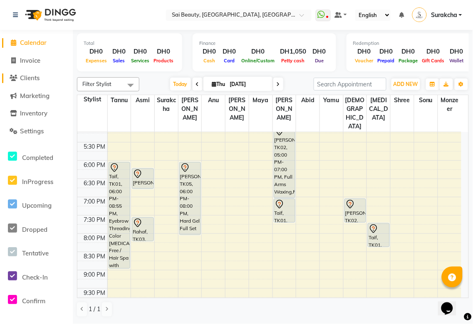
click at [24, 77] on span "Clients" at bounding box center [30, 78] width 20 height 8
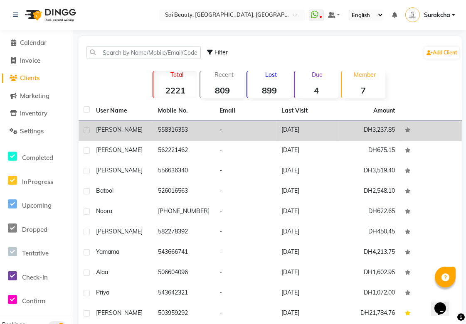
click at [140, 127] on div "[PERSON_NAME]" at bounding box center [122, 130] width 52 height 9
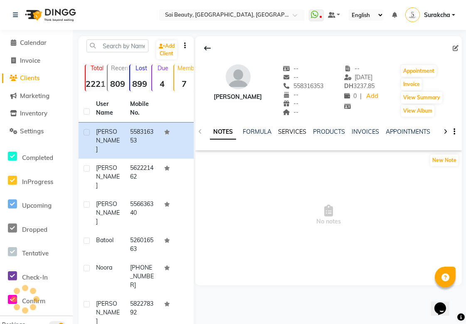
click at [294, 135] on link "SERVICES" at bounding box center [292, 131] width 28 height 7
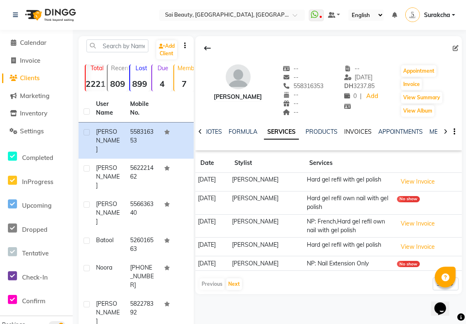
click at [356, 131] on link "INVOICES" at bounding box center [357, 131] width 27 height 7
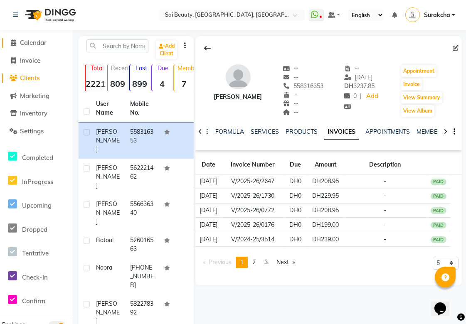
click at [30, 42] on span "Calendar" at bounding box center [33, 43] width 27 height 8
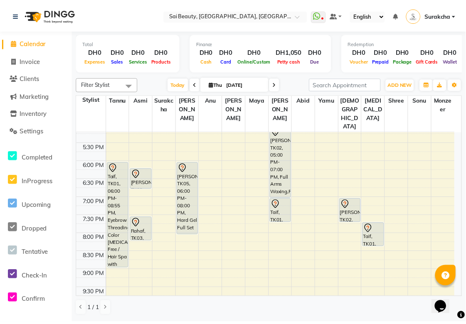
scroll to position [302, 0]
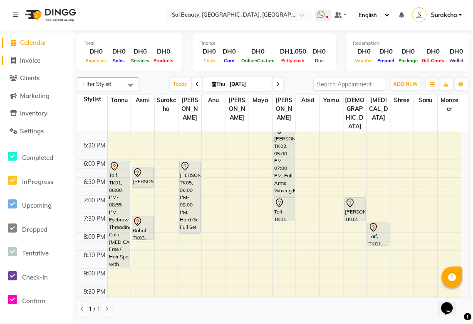
click at [26, 63] on span "Invoice" at bounding box center [30, 61] width 20 height 8
select select "service"
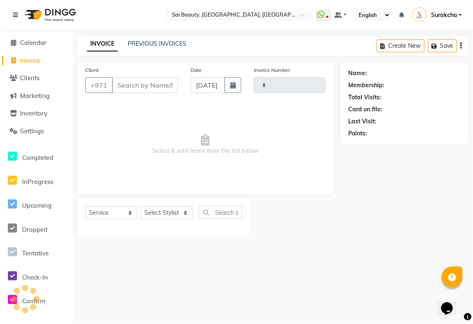
type input "3297"
select select "5352"
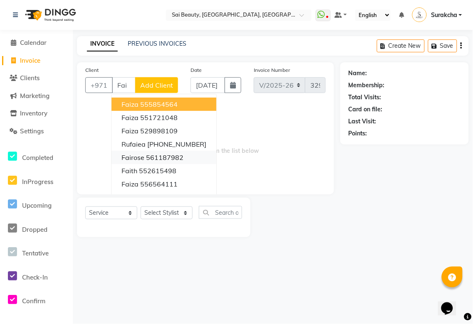
click at [176, 156] on ngb-highlight "561187982" at bounding box center [164, 158] width 37 height 8
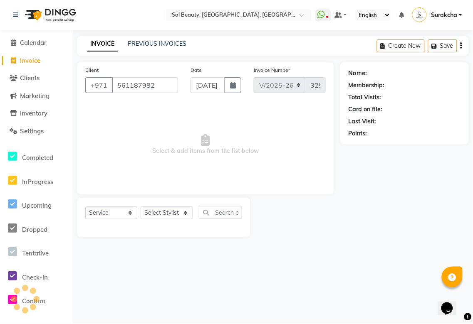
type input "561187982"
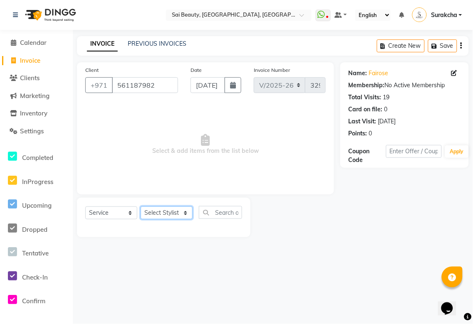
click at [181, 209] on select "Select Stylist [PERSON_NAME][MEDICAL_DATA] [PERSON_NAME] Asmi Ausha [PERSON_NAM…" at bounding box center [167, 213] width 52 height 13
select select "57468"
click at [141, 207] on select "Select Stylist [PERSON_NAME][MEDICAL_DATA] [PERSON_NAME] Asmi Ausha [PERSON_NAM…" at bounding box center [167, 213] width 52 height 13
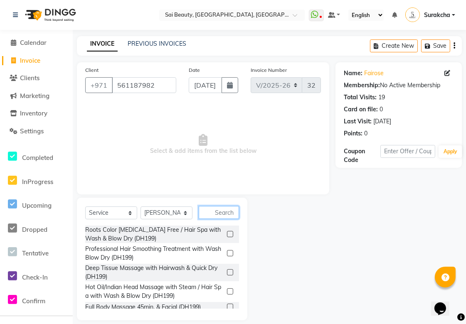
click at [216, 213] on input "text" at bounding box center [219, 212] width 40 height 13
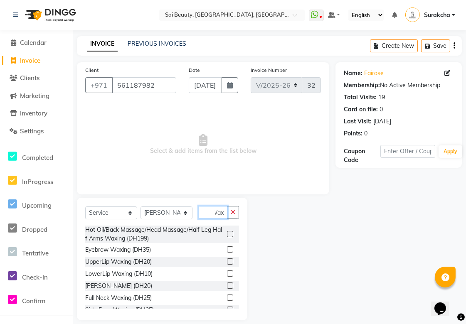
type input "Wax"
click at [227, 225] on label at bounding box center [230, 262] width 6 height 6
click at [227, 225] on input "checkbox" at bounding box center [229, 262] width 5 height 5
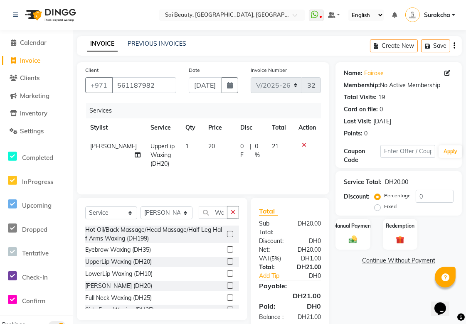
checkbox input "false"
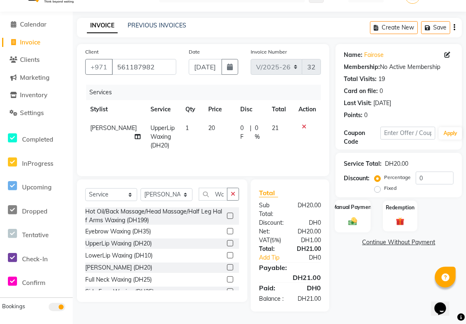
click at [359, 218] on div "Manual Payment" at bounding box center [353, 216] width 36 height 32
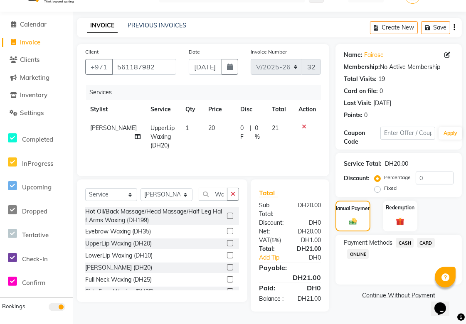
click at [426, 225] on span "CARD" at bounding box center [426, 243] width 18 height 10
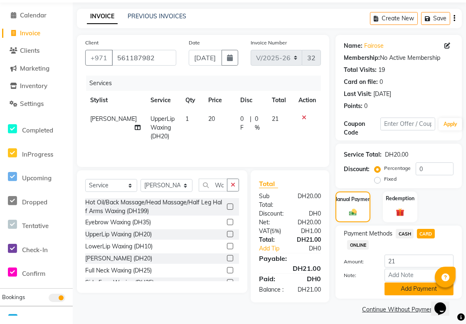
click at [416, 225] on button "Add Payment" at bounding box center [419, 289] width 69 height 13
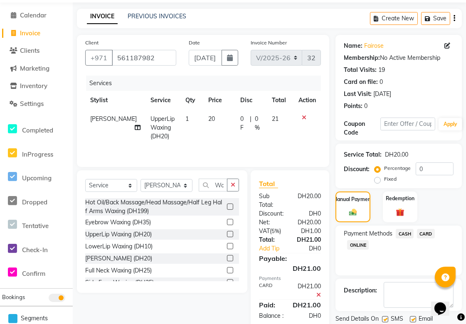
scroll to position [55, 0]
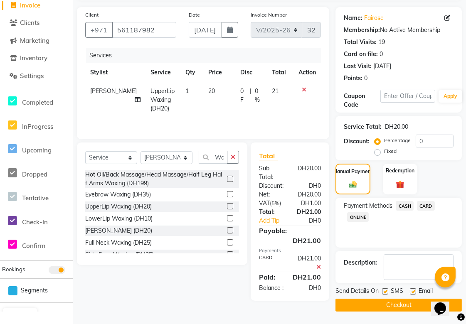
click at [408, 225] on button "Checkout" at bounding box center [399, 305] width 126 height 13
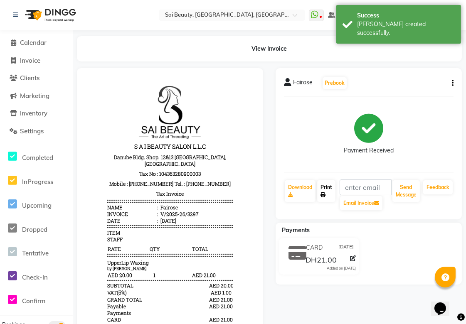
click at [325, 193] on icon at bounding box center [323, 195] width 5 height 5
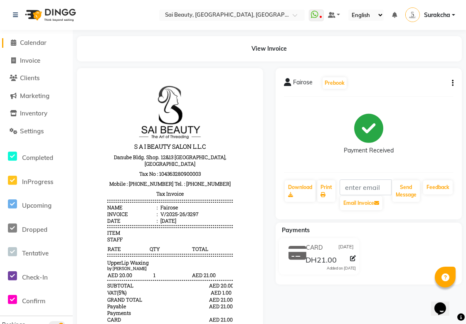
click at [34, 42] on span "Calendar" at bounding box center [33, 43] width 27 height 8
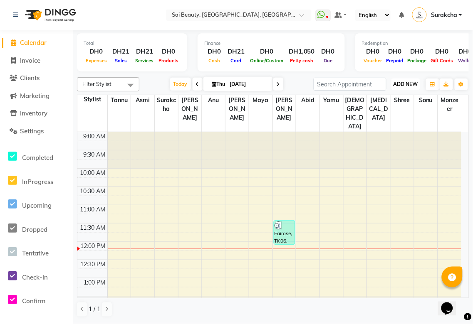
click at [399, 83] on span "ADD NEW" at bounding box center [406, 84] width 25 height 6
click at [401, 98] on button "Add Appointment" at bounding box center [387, 99] width 66 height 11
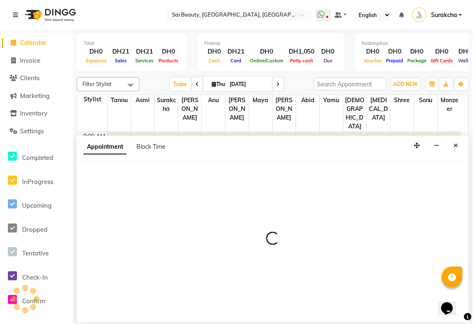
select select "tentative"
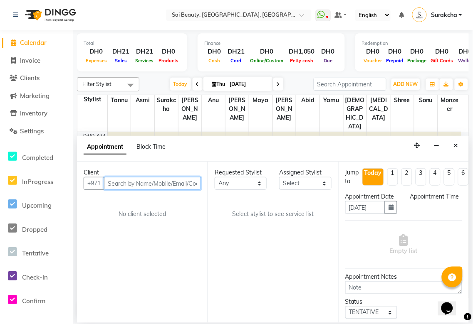
select select "600"
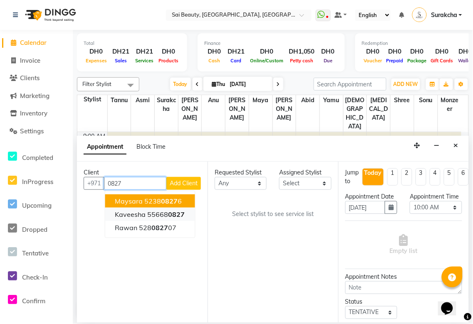
click at [186, 210] on button "Kaveesha 55668 0827" at bounding box center [150, 214] width 90 height 13
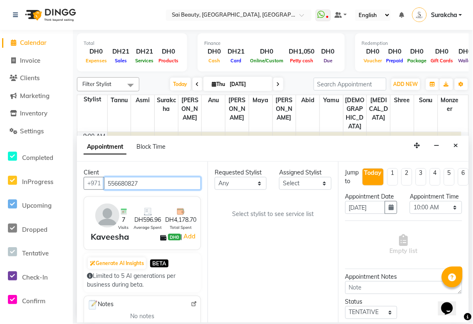
type input "556680827"
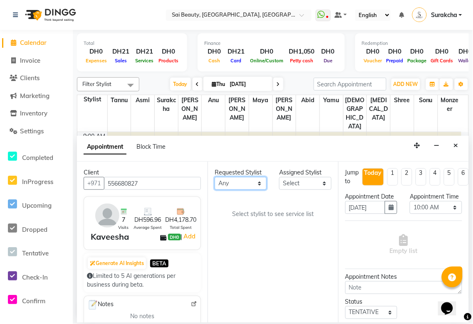
click at [258, 188] on select "Any [PERSON_NAME][MEDICAL_DATA] [PERSON_NAME] Asmi [PERSON_NAME] Gita [PERSON_N…" at bounding box center [241, 183] width 52 height 13
select select "35329"
click at [215, 177] on select "Any [PERSON_NAME][MEDICAL_DATA] [PERSON_NAME] Asmi [PERSON_NAME] Gita [PERSON_N…" at bounding box center [241, 183] width 52 height 13
select select "35329"
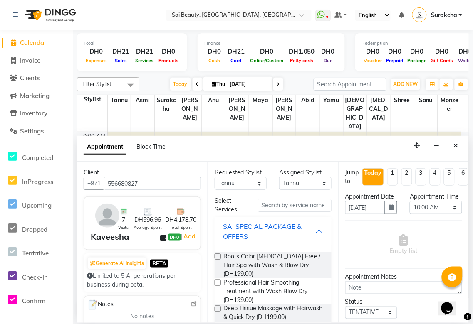
click at [306, 225] on div "SAI SPECIAL PACKAGE & OFFERS" at bounding box center [269, 232] width 92 height 20
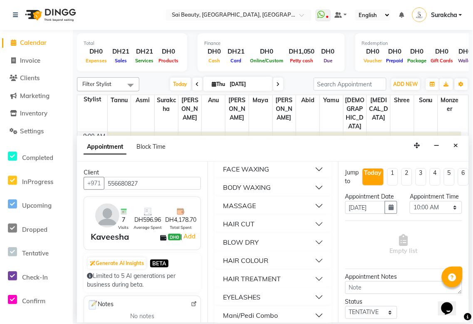
scroll to position [300, 0]
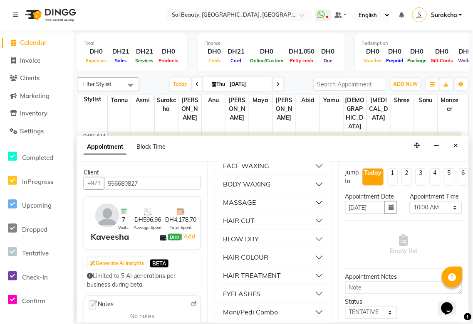
click at [311, 187] on button "BODY WAXING" at bounding box center [273, 184] width 110 height 15
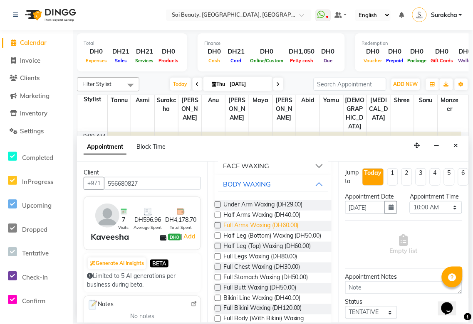
click at [276, 225] on span "Full Arms Waxing (DH60.00)" at bounding box center [260, 226] width 75 height 10
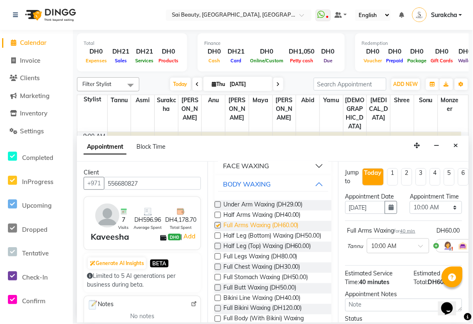
checkbox input "false"
click at [267, 225] on span "Full Legs Waxing (DH80.00)" at bounding box center [260, 258] width 74 height 10
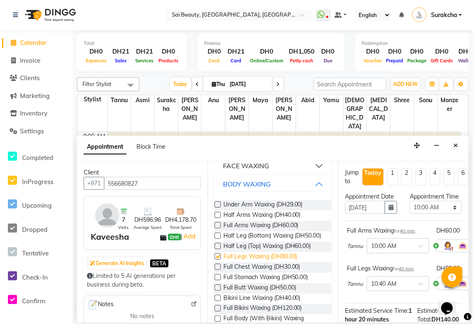
checkbox input "false"
click at [289, 225] on span "Full Stomach Waxing (DH50.00)" at bounding box center [265, 278] width 85 height 10
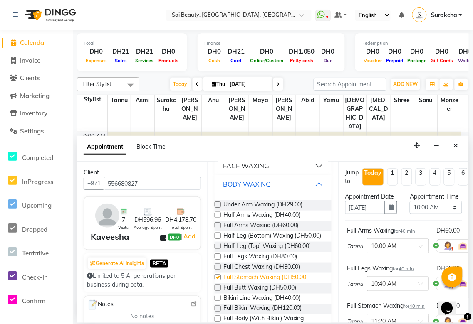
checkbox input "false"
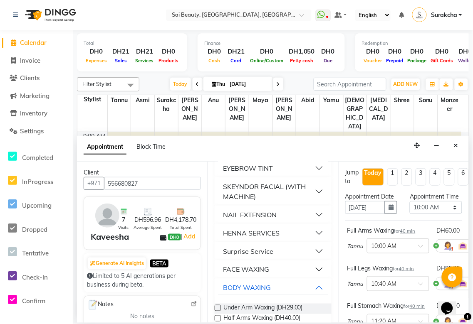
scroll to position [0, 0]
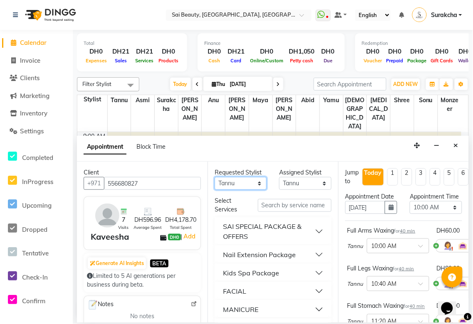
click at [258, 183] on select "Any [PERSON_NAME][MEDICAL_DATA] [PERSON_NAME] Asmi [PERSON_NAME] Gita [PERSON_N…" at bounding box center [241, 183] width 52 height 13
select select "40288"
click at [215, 177] on select "Any [PERSON_NAME][MEDICAL_DATA] [PERSON_NAME] Asmi [PERSON_NAME] Gita [PERSON_N…" at bounding box center [241, 183] width 52 height 13
select select "40288"
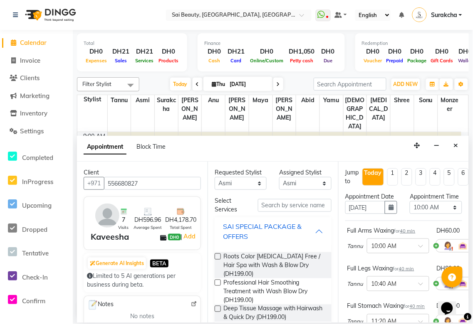
click at [316, 225] on button "SAI SPECIAL PACKAGE & OFFERS" at bounding box center [273, 231] width 110 height 25
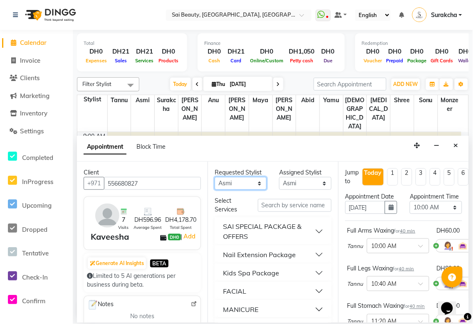
click at [259, 184] on select "Any [PERSON_NAME][MEDICAL_DATA] [PERSON_NAME] Asmi [PERSON_NAME] Gita [PERSON_N…" at bounding box center [241, 183] width 52 height 13
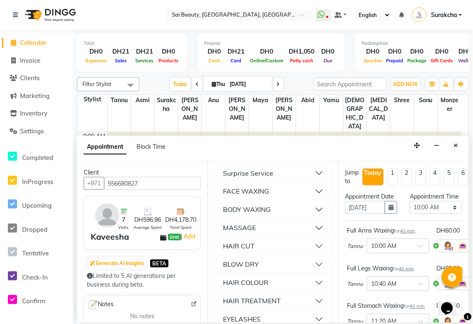
scroll to position [275, 0]
click at [308, 193] on button "FACE WAXING" at bounding box center [273, 191] width 110 height 15
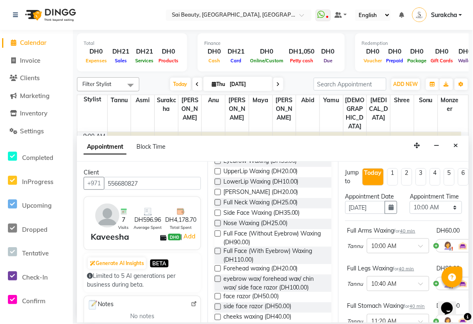
scroll to position [344, 0]
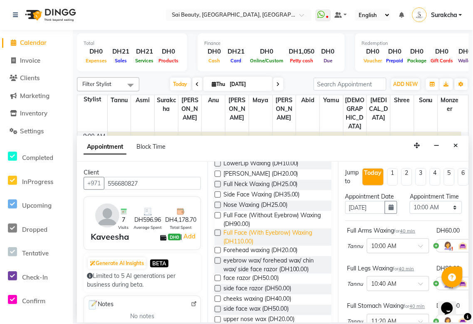
click at [268, 225] on span "Full Face (With Eyebrow) Waxing (DH110.00)" at bounding box center [274, 237] width 102 height 17
checkbox input "false"
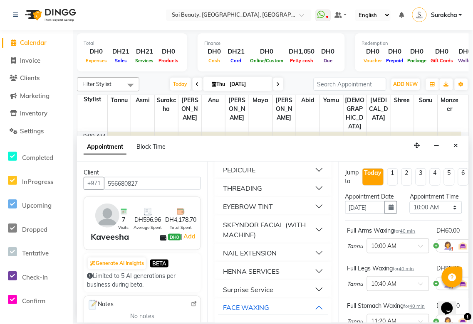
scroll to position [0, 0]
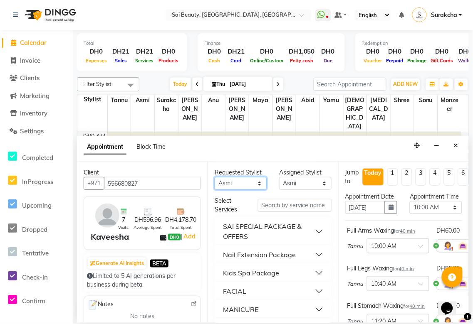
click at [258, 181] on select "Any [PERSON_NAME][MEDICAL_DATA] [PERSON_NAME] Asmi [PERSON_NAME] Gita [PERSON_N…" at bounding box center [241, 183] width 52 height 13
click at [293, 207] on input "text" at bounding box center [295, 205] width 74 height 13
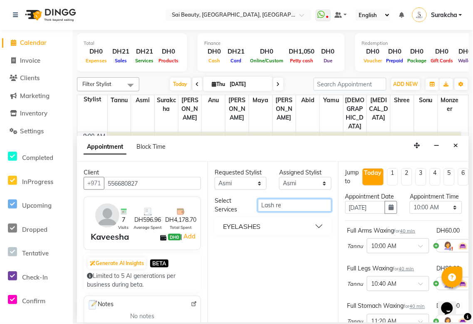
type input "Lash re"
click at [323, 225] on button "EYELASHES" at bounding box center [273, 226] width 110 height 15
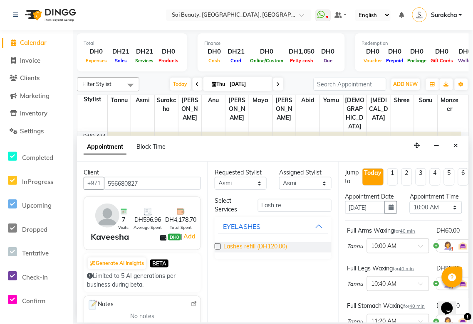
click at [283, 225] on span "Lashes refill (DH120.00)" at bounding box center [255, 248] width 64 height 10
checkbox input "false"
click at [453, 214] on select "Select 10:00 AM 10:05 AM 10:10 AM 10:15 AM 10:20 AM 10:25 AM 10:30 AM 10:35 AM …" at bounding box center [436, 207] width 52 height 13
select select "760"
click at [410, 210] on select "Select 10:00 AM 10:05 AM 10:10 AM 10:15 AM 10:20 AM 10:25 AM 10:30 AM 10:35 AM …" at bounding box center [436, 207] width 52 height 13
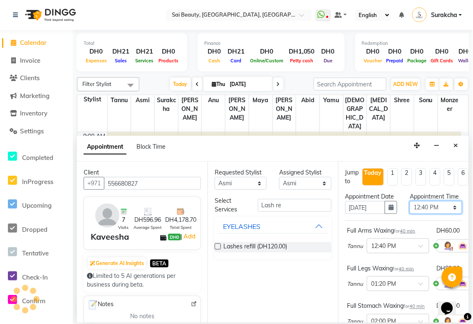
scroll to position [275, 0]
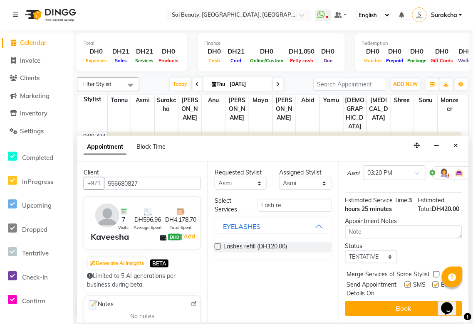
click at [437, 225] on label at bounding box center [436, 275] width 6 height 6
click at [437, 225] on input "checkbox" at bounding box center [435, 275] width 5 height 5
checkbox input "true"
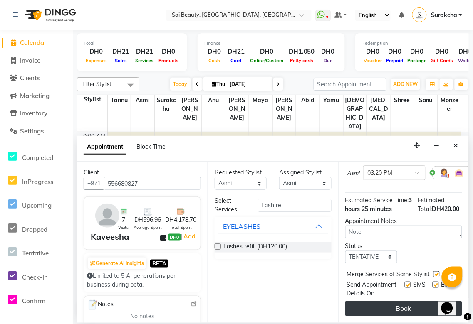
click at [423, 225] on button "Book" at bounding box center [403, 309] width 117 height 15
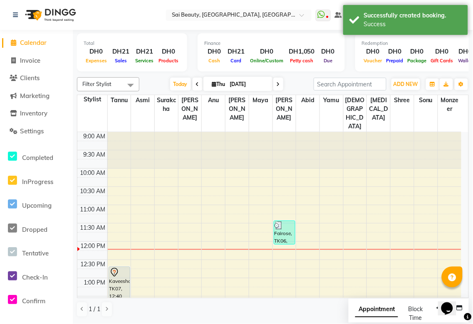
click at [367, 225] on span "Appointment" at bounding box center [376, 310] width 43 height 15
select select "tentative"
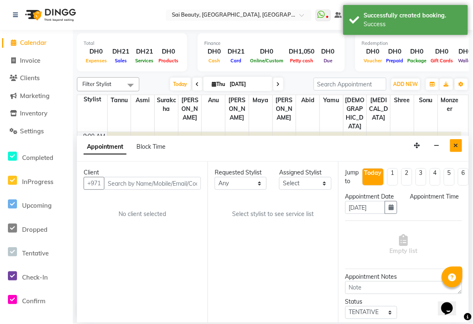
click at [457, 149] on icon "Close" at bounding box center [456, 146] width 5 height 6
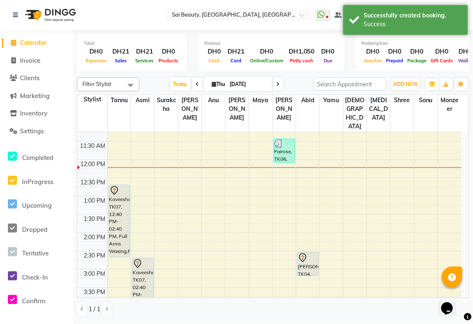
scroll to position [108, 0]
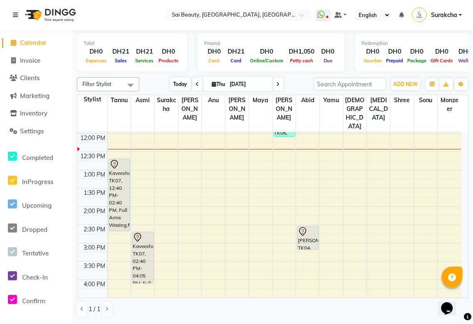
click at [177, 84] on span "Today" at bounding box center [180, 84] width 21 height 13
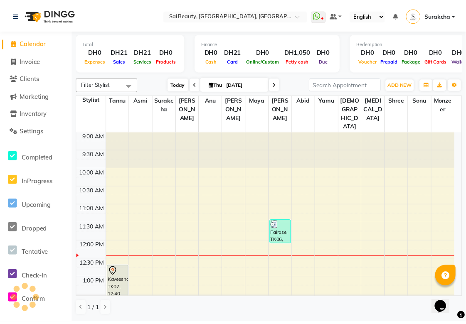
scroll to position [110, 0]
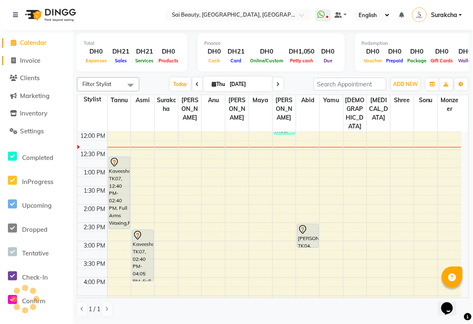
click at [36, 61] on span "Invoice" at bounding box center [30, 61] width 20 height 8
select select "service"
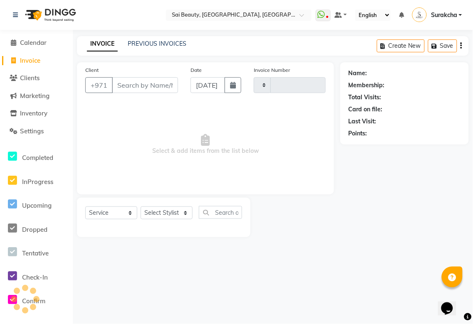
type input "3298"
select select "5352"
click at [187, 210] on select "Select Stylist" at bounding box center [167, 213] width 52 height 13
select select "40288"
click at [141, 207] on select "Select Stylist [PERSON_NAME][MEDICAL_DATA] [PERSON_NAME] Asmi Ausha [PERSON_NAM…" at bounding box center [167, 213] width 52 height 13
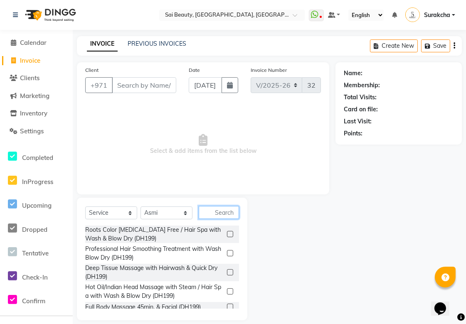
click at [219, 210] on input "text" at bounding box center [219, 212] width 40 height 13
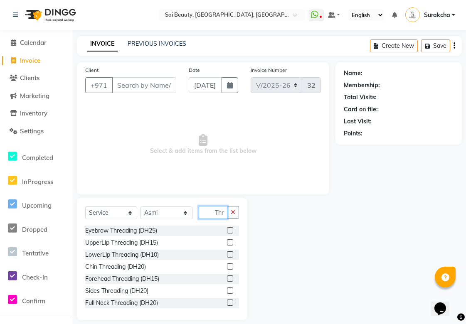
type input "Thr"
click at [227, 225] on label at bounding box center [230, 231] width 6 height 6
click at [227, 225] on input "checkbox" at bounding box center [229, 230] width 5 height 5
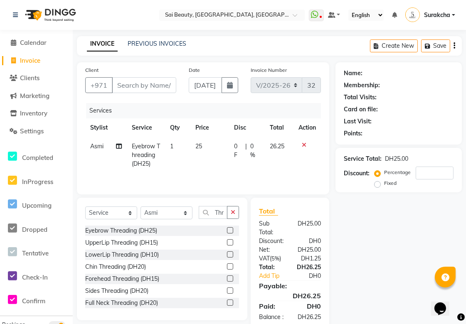
checkbox input "false"
click at [233, 214] on icon "button" at bounding box center [233, 213] width 5 height 6
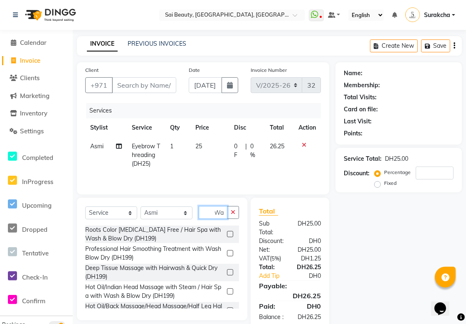
scroll to position [0, 4]
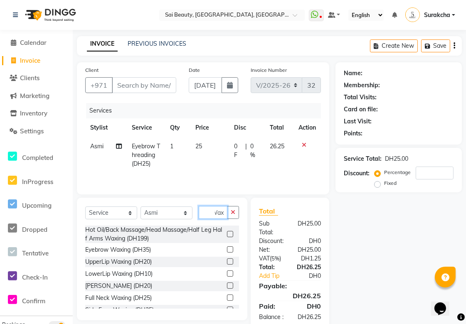
type input "Wax"
click at [227, 225] on label at bounding box center [230, 262] width 6 height 6
click at [227, 225] on input "checkbox" at bounding box center [229, 262] width 5 height 5
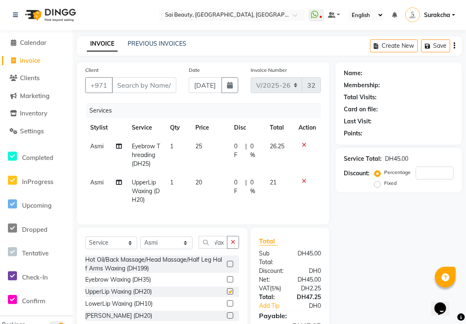
scroll to position [0, 0]
checkbox input "false"
click at [186, 225] on select "Select Stylist [PERSON_NAME][MEDICAL_DATA] [PERSON_NAME] Asmi Ausha [PERSON_NAM…" at bounding box center [167, 243] width 52 height 13
select select "35329"
click at [141, 225] on select "Select Stylist [PERSON_NAME][MEDICAL_DATA] [PERSON_NAME] Asmi Ausha [PERSON_NAM…" at bounding box center [167, 243] width 52 height 13
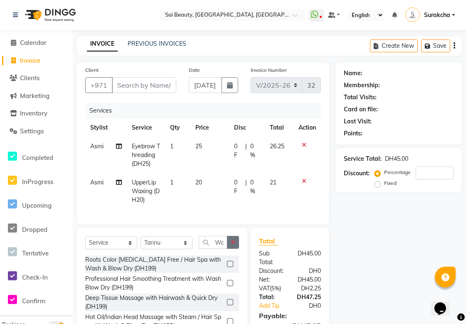
click at [231, 225] on icon "button" at bounding box center [233, 243] width 5 height 6
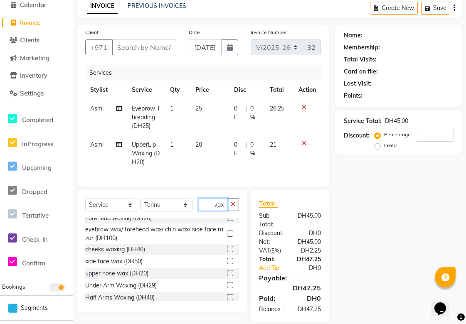
scroll to position [139, 0]
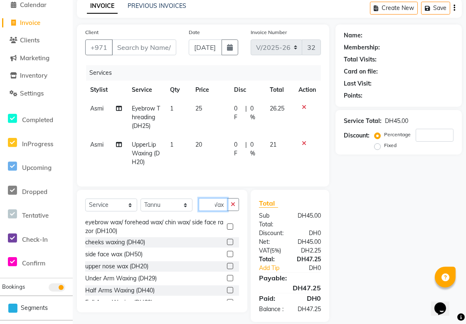
type input "Wax"
click at [227, 225] on label at bounding box center [230, 278] width 6 height 6
click at [227, 225] on input "checkbox" at bounding box center [229, 278] width 5 height 5
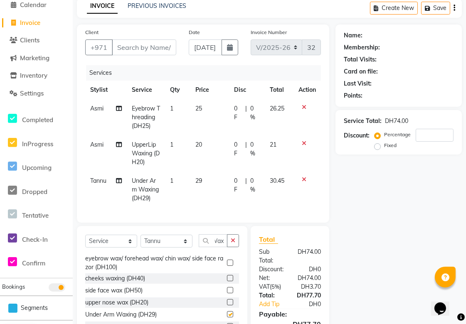
scroll to position [0, 0]
checkbox input "false"
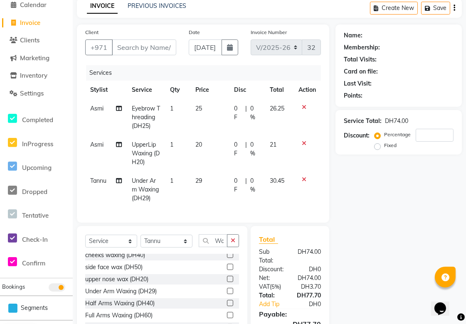
scroll to position [173, 0]
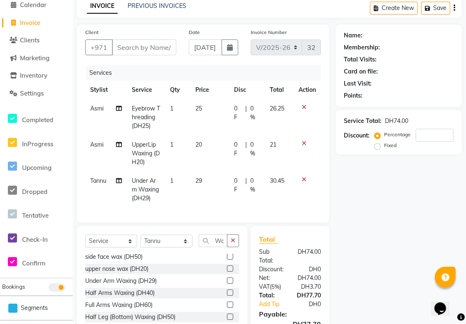
click at [227, 225] on label at bounding box center [230, 305] width 6 height 6
click at [227, 225] on input "checkbox" at bounding box center [229, 305] width 5 height 5
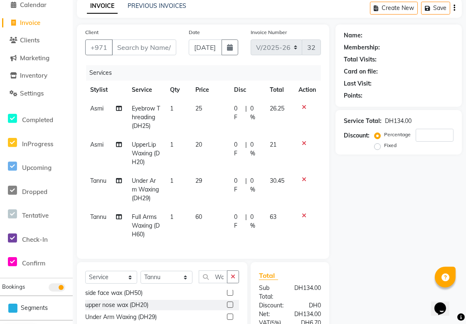
checkbox input "false"
click at [233, 225] on icon "button" at bounding box center [233, 277] width 5 height 6
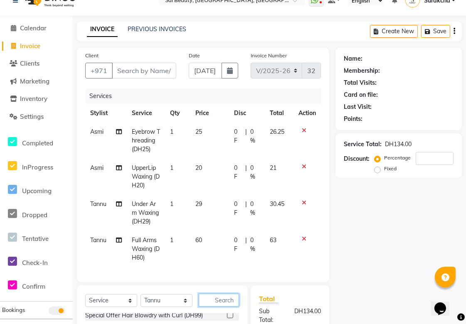
scroll to position [0, 0]
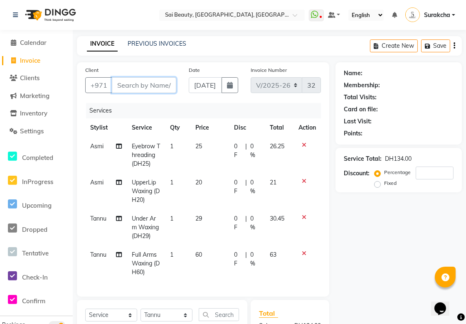
click at [136, 84] on input "Client" at bounding box center [144, 85] width 64 height 16
type input "J"
type input "0"
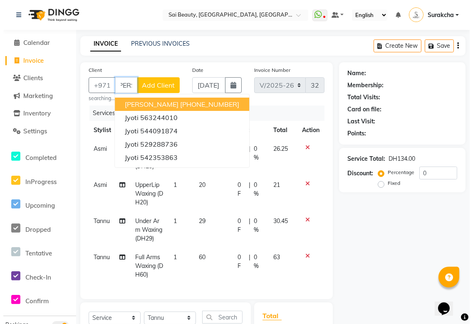
scroll to position [0, 8]
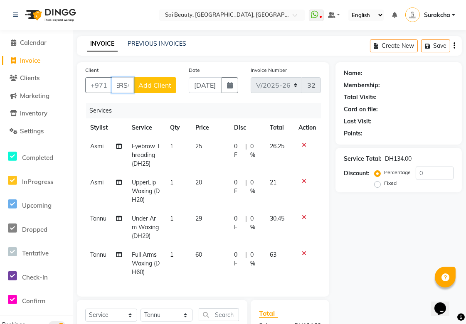
type input "[PERSON_NAME]"
click at [164, 86] on span "Add Client" at bounding box center [155, 85] width 33 height 8
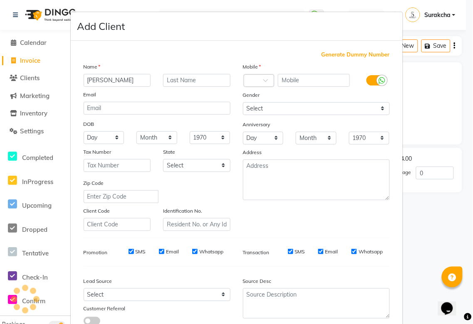
scroll to position [0, 0]
click at [263, 83] on span at bounding box center [268, 83] width 10 height 9
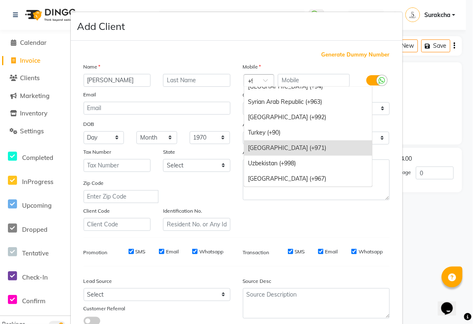
scroll to position [347, 0]
type input "+91"
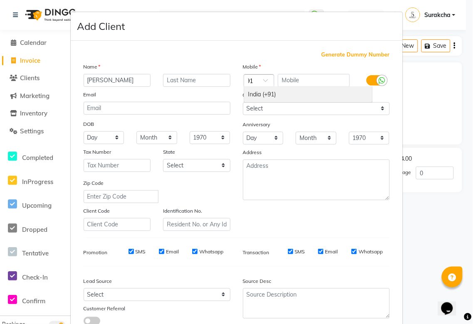
click at [263, 84] on span at bounding box center [268, 83] width 10 height 9
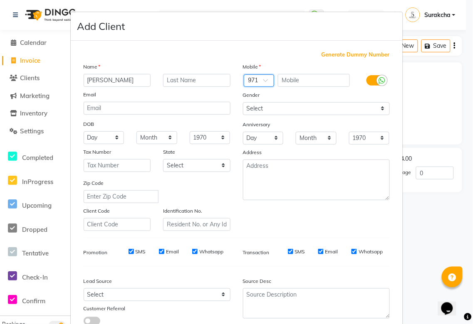
click at [268, 80] on span at bounding box center [268, 83] width 10 height 9
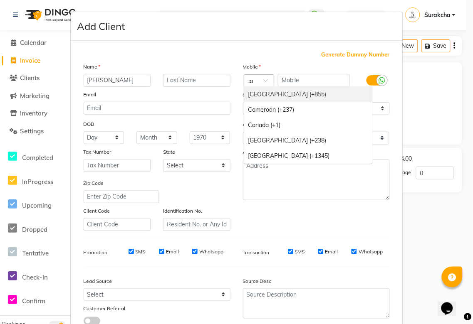
type input "c"
type input "+91"
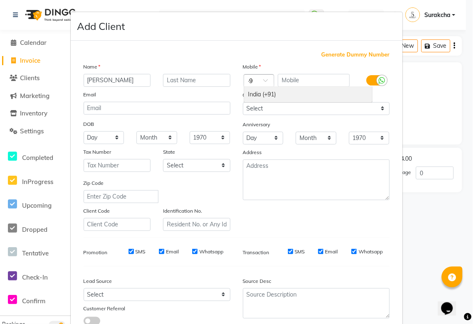
scroll to position [0, 5]
click at [272, 97] on div "India (+91)" at bounding box center [308, 94] width 128 height 15
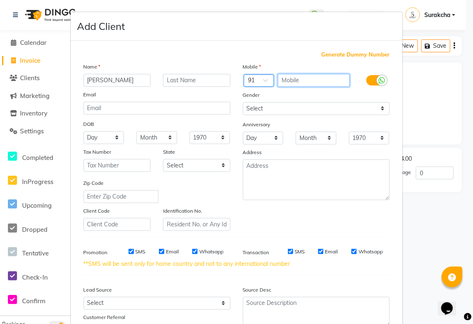
click at [288, 82] on input "text" at bounding box center [314, 80] width 72 height 13
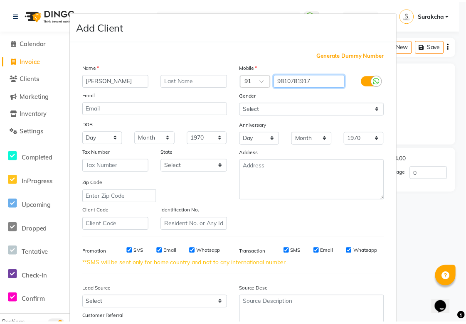
scroll to position [69, 0]
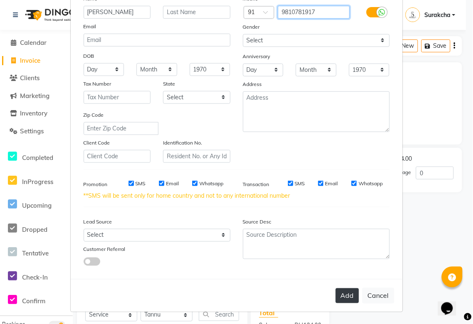
type input "9810781917"
click at [346, 225] on button "Add" at bounding box center [347, 296] width 23 height 15
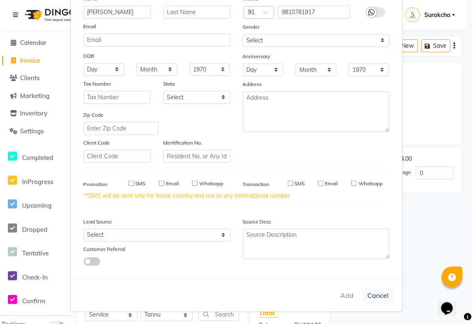
type input "9810781917"
select select
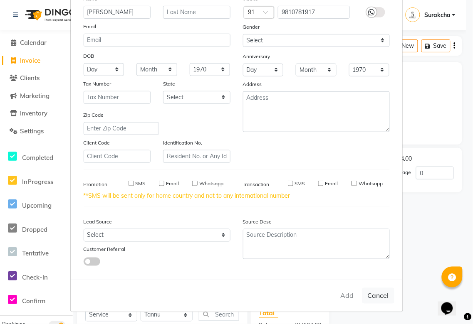
select select
checkbox input "false"
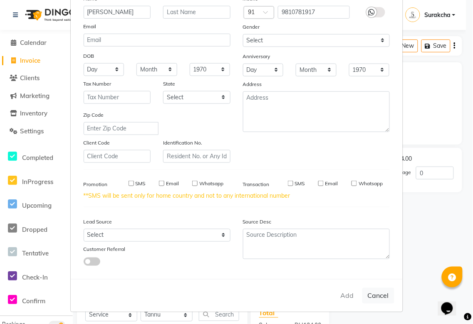
checkbox input "false"
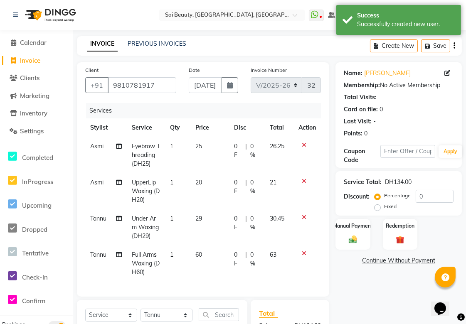
scroll to position [101, 0]
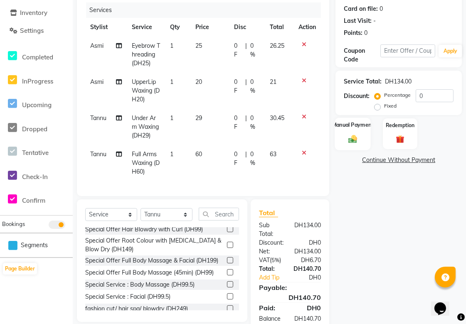
click at [356, 136] on img at bounding box center [353, 139] width 14 height 10
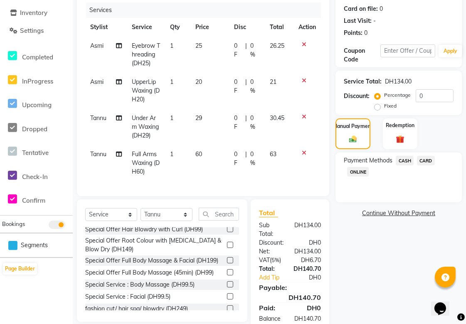
click at [431, 161] on span "CARD" at bounding box center [426, 161] width 18 height 10
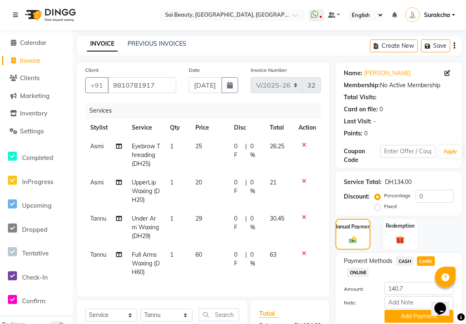
scroll to position [136, 0]
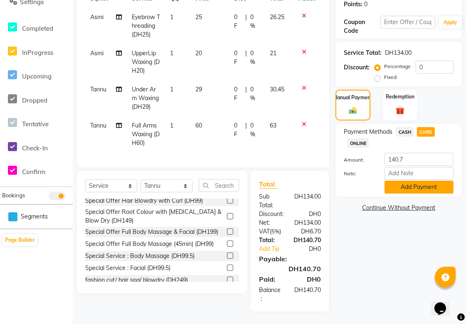
click at [434, 184] on button "Add Payment" at bounding box center [419, 187] width 69 height 13
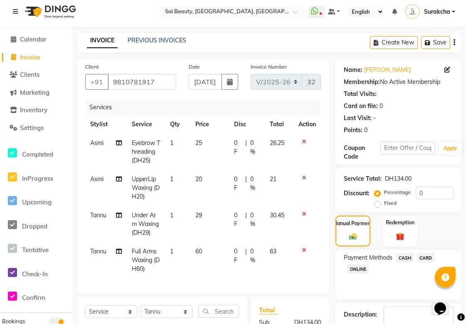
scroll to position [163, 0]
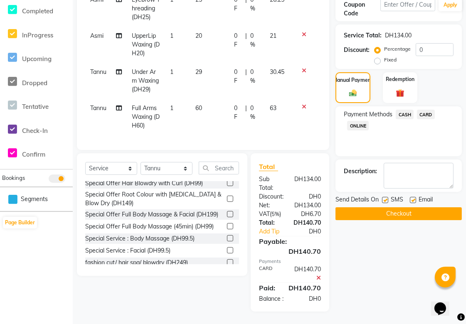
click at [438, 208] on button "Checkout" at bounding box center [399, 214] width 126 height 13
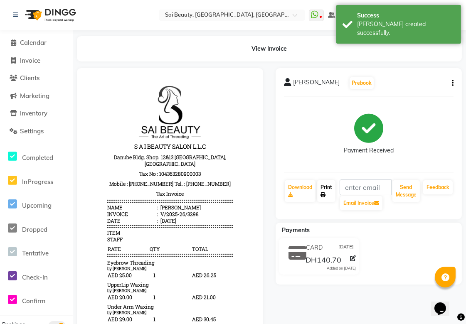
click at [324, 186] on link "Print" at bounding box center [326, 192] width 18 height 22
click at [34, 40] on span "Calendar" at bounding box center [33, 43] width 27 height 8
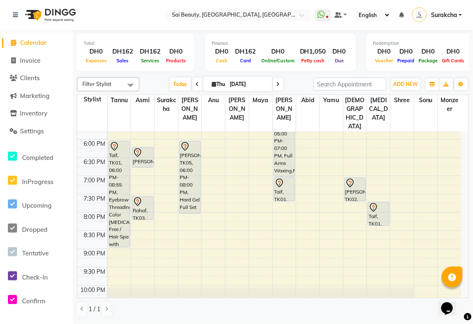
scroll to position [325, 0]
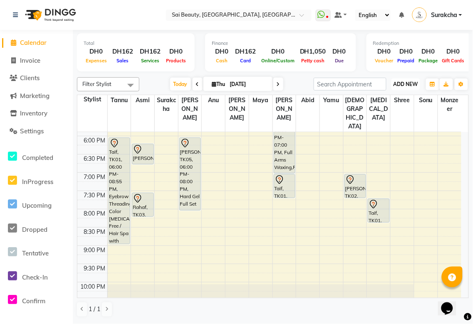
click at [418, 79] on button "ADD NEW Toggle Dropdown" at bounding box center [405, 85] width 29 height 12
click at [404, 96] on button "Add Appointment" at bounding box center [387, 99] width 66 height 11
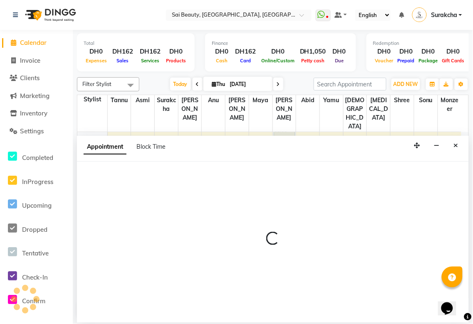
select select "tentative"
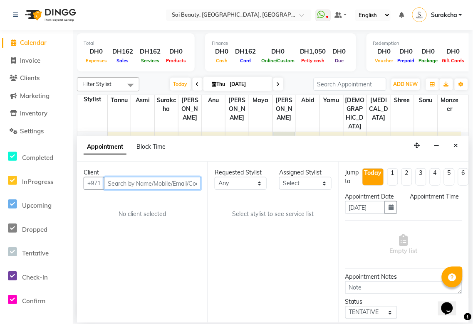
select select "600"
click at [158, 183] on input "text" at bounding box center [152, 183] width 97 height 13
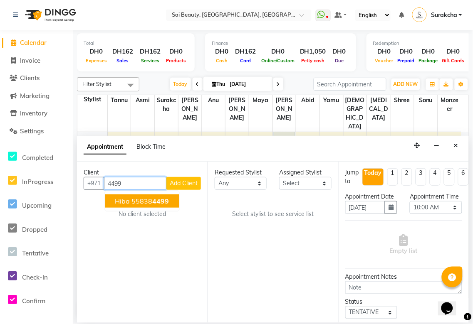
click at [169, 200] on button "Hiba 55838 4499" at bounding box center [142, 201] width 74 height 13
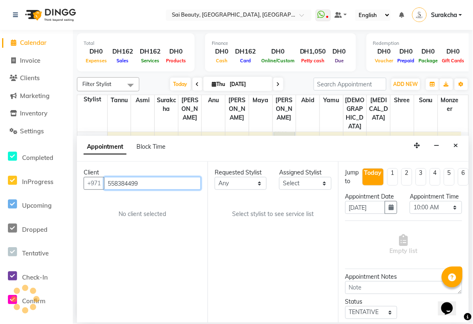
type input "558384499"
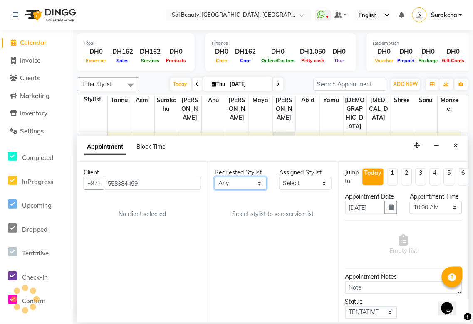
click at [258, 183] on select "Any [PERSON_NAME][MEDICAL_DATA] [PERSON_NAME] Asmi [PERSON_NAME] Gita [PERSON_N…" at bounding box center [241, 183] width 52 height 13
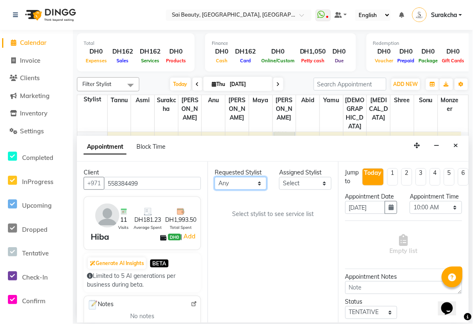
select select "43674"
click at [215, 177] on select "Any [PERSON_NAME][MEDICAL_DATA] [PERSON_NAME] Asmi [PERSON_NAME] Gita [PERSON_N…" at bounding box center [241, 183] width 52 height 13
select select "43674"
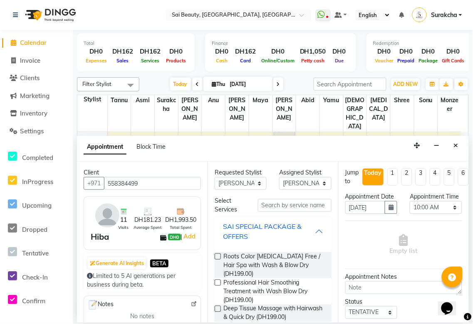
click at [307, 225] on div "SAI SPECIAL PACKAGE & OFFERS" at bounding box center [269, 232] width 92 height 20
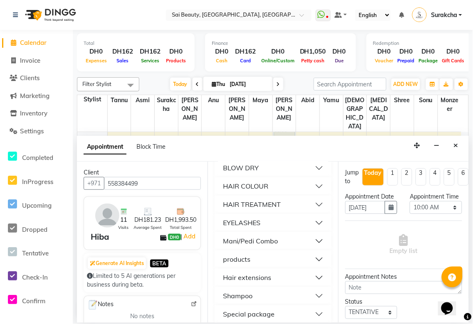
scroll to position [390, 0]
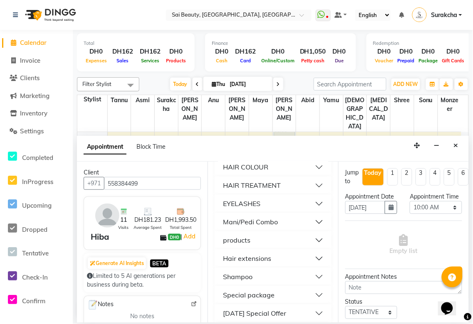
click at [311, 225] on button "Mani/Pedi Combo" at bounding box center [273, 222] width 110 height 15
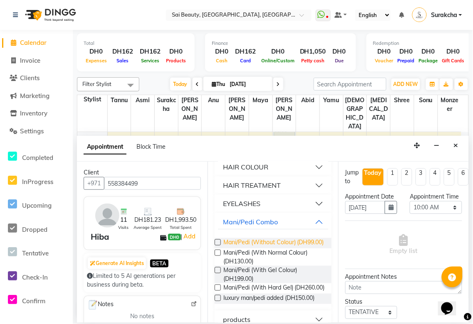
click at [275, 225] on span "Mani/Pedi (Without Colour) (DH99.00)" at bounding box center [273, 243] width 101 height 10
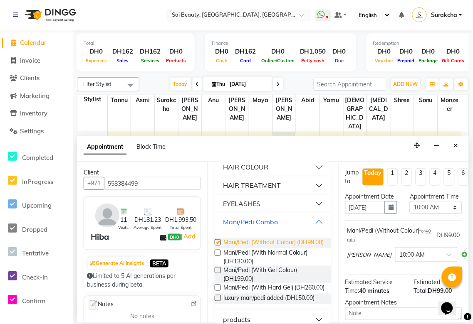
checkbox input "false"
click at [446, 214] on select "Select 10:00 AM 10:05 AM 10:10 AM 10:15 AM 10:20 AM 10:25 AM 10:30 AM 10:35 AM …" at bounding box center [436, 207] width 52 height 13
select select "1200"
click at [410, 210] on select "Select 10:00 AM 10:05 AM 10:10 AM 10:15 AM 10:20 AM 10:25 AM 10:30 AM 10:35 AM …" at bounding box center [436, 207] width 52 height 13
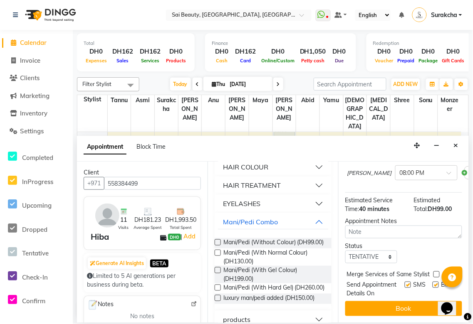
click at [436, 225] on label at bounding box center [436, 275] width 6 height 6
click at [436, 225] on input "checkbox" at bounding box center [435, 275] width 5 height 5
checkbox input "true"
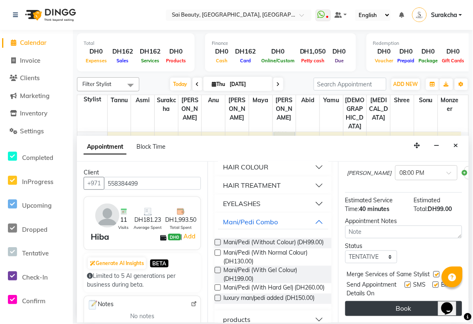
click at [428, 225] on button "Book" at bounding box center [403, 309] width 117 height 15
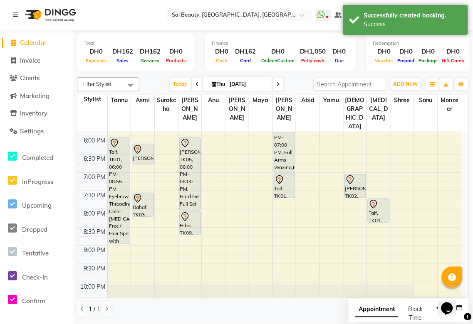
click at [381, 225] on span "Appointment" at bounding box center [376, 310] width 43 height 15
select select "tentative"
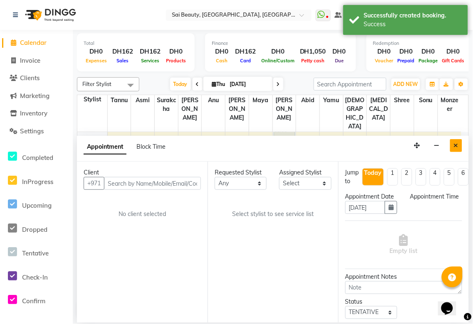
click at [456, 146] on icon "Close" at bounding box center [456, 146] width 5 height 6
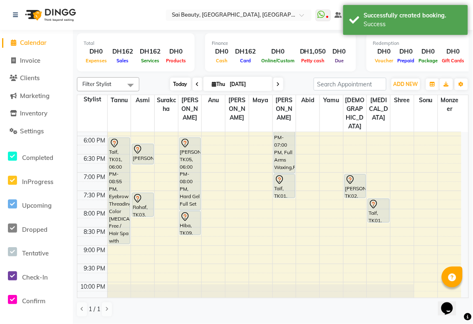
click at [176, 83] on span "Today" at bounding box center [180, 84] width 21 height 13
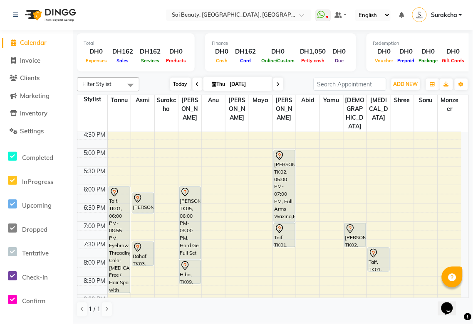
scroll to position [275, 0]
click at [376, 225] on icon at bounding box center [374, 255] width 10 height 10
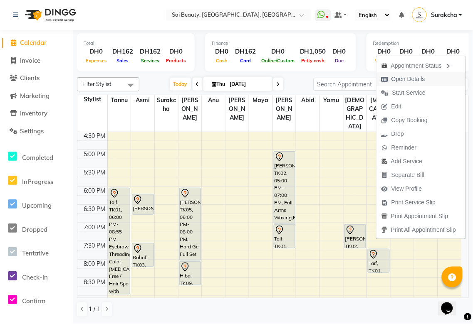
click at [413, 77] on span "Open Details" at bounding box center [408, 79] width 34 height 9
select select "7"
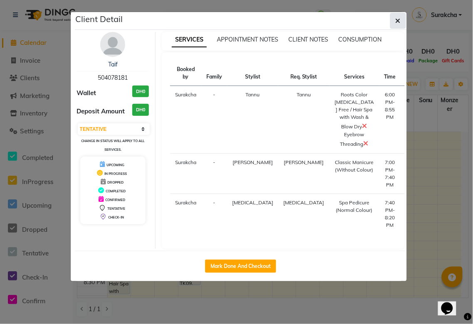
click at [397, 22] on icon "button" at bounding box center [398, 20] width 5 height 7
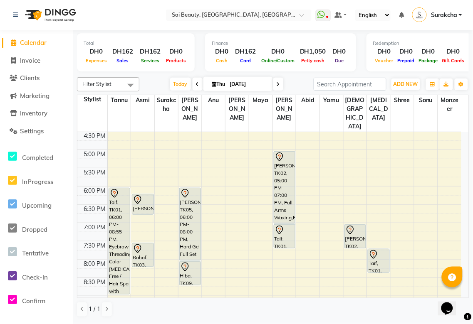
click at [189, 204] on div "[PERSON_NAME], TK05, 06:00 PM-08:00 PM, Hard Gel Full Set" at bounding box center [190, 224] width 21 height 72
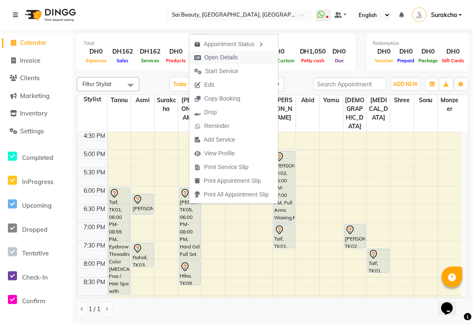
click at [232, 59] on span "Open Details" at bounding box center [221, 57] width 34 height 9
select select "7"
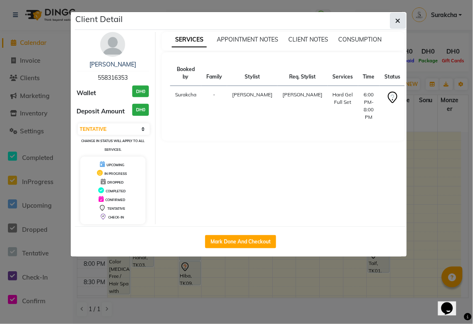
click at [390, 21] on button "button" at bounding box center [398, 21] width 16 height 16
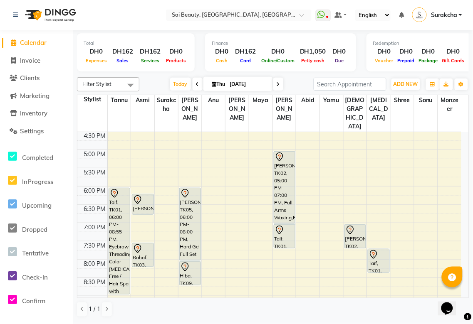
scroll to position [321, 0]
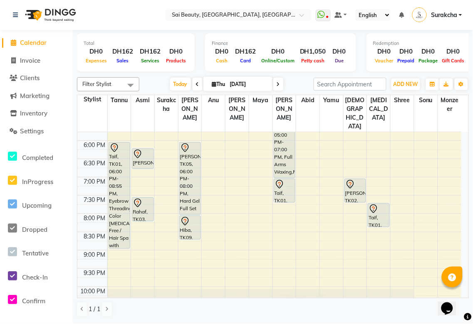
click at [277, 83] on icon at bounding box center [278, 84] width 3 height 5
type input "[DATE]"
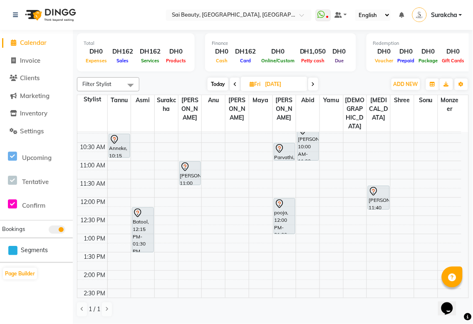
scroll to position [46, 0]
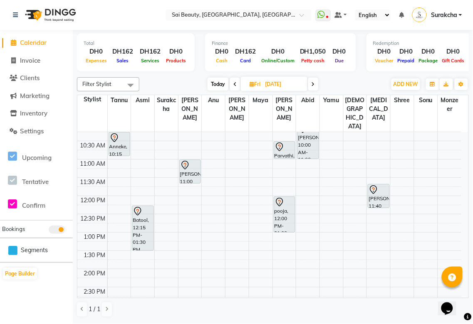
click at [188, 160] on div "[PERSON_NAME], 11:00 AM-11:40 AM, Gel Manicure" at bounding box center [190, 171] width 21 height 23
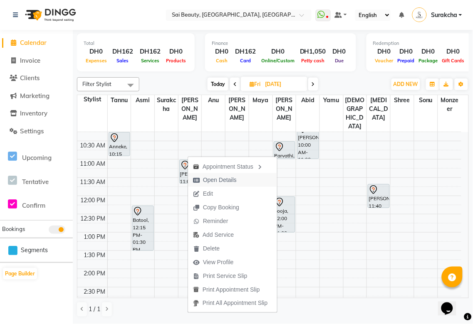
click at [210, 180] on span "Open Details" at bounding box center [220, 180] width 34 height 9
select select "7"
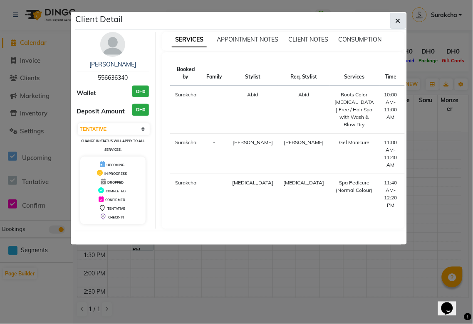
click at [396, 19] on icon "button" at bounding box center [398, 20] width 5 height 7
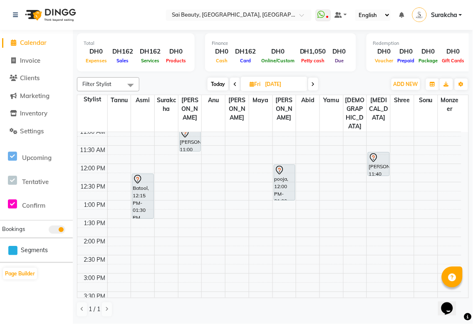
scroll to position [92, 0]
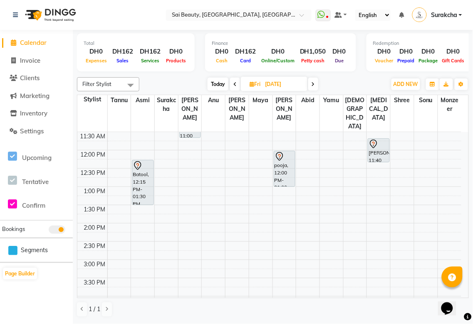
click at [282, 156] on div "pooja, 12:00 PM-01:00 PM, Sare wrap" at bounding box center [284, 168] width 21 height 35
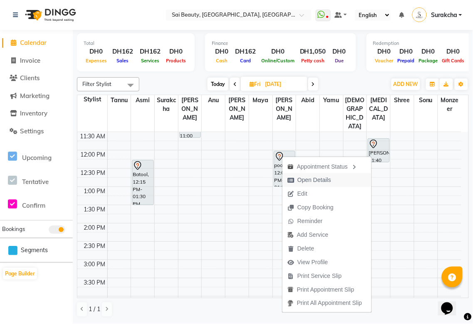
click at [316, 179] on span "Open Details" at bounding box center [314, 180] width 34 height 9
select select "7"
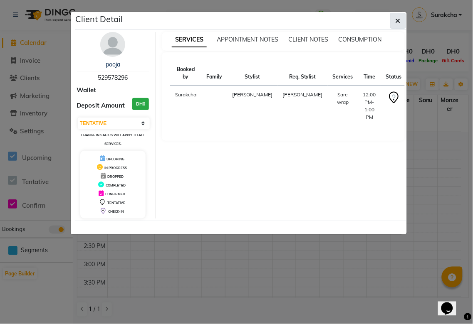
click at [397, 22] on icon "button" at bounding box center [398, 20] width 5 height 7
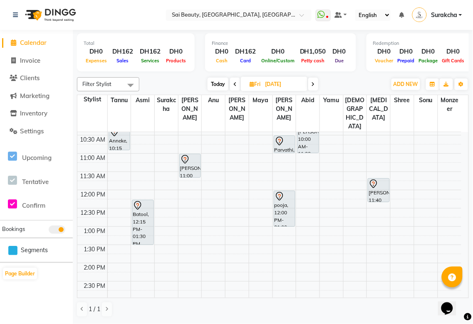
scroll to position [0, 0]
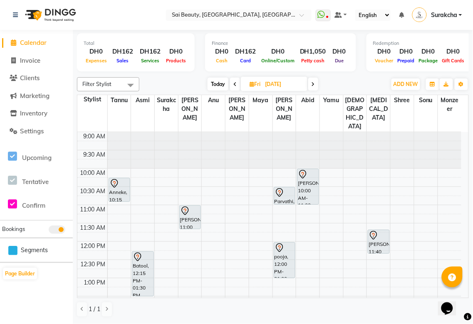
click at [314, 82] on icon at bounding box center [313, 84] width 3 height 5
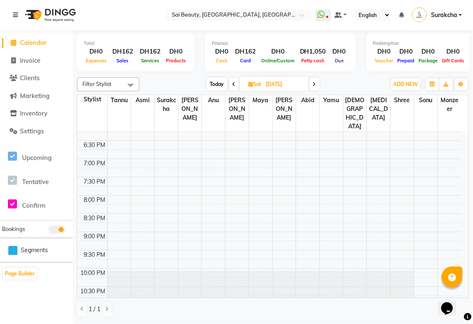
scroll to position [368, 0]
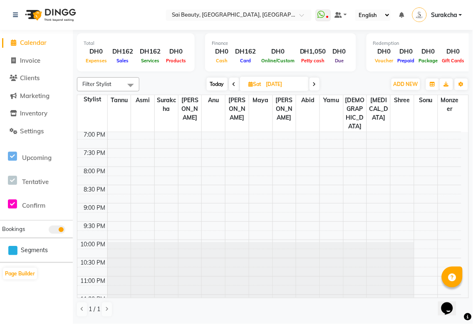
click at [233, 84] on icon at bounding box center [234, 84] width 3 height 5
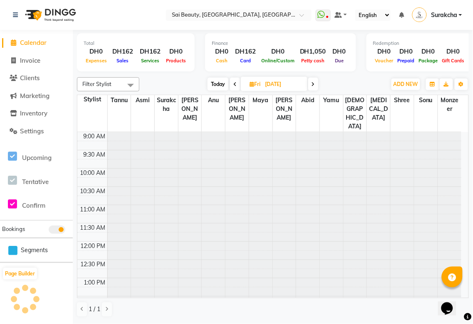
click at [235, 84] on icon at bounding box center [234, 84] width 3 height 5
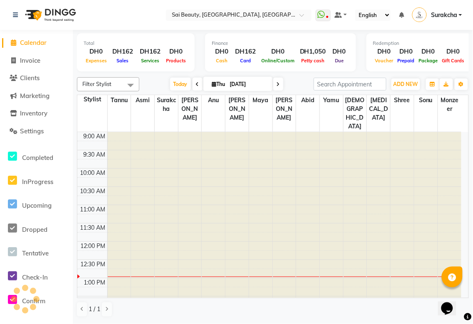
type input "[DATE]"
click at [233, 84] on input "[DATE]" at bounding box center [249, 84] width 42 height 12
select select "9"
select select "2025"
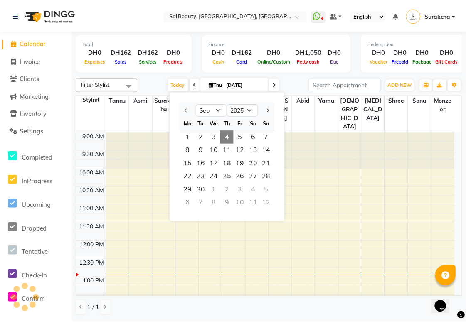
scroll to position [110, 0]
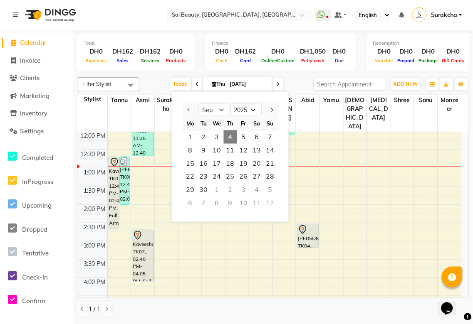
click at [224, 225] on td at bounding box center [284, 273] width 354 height 9
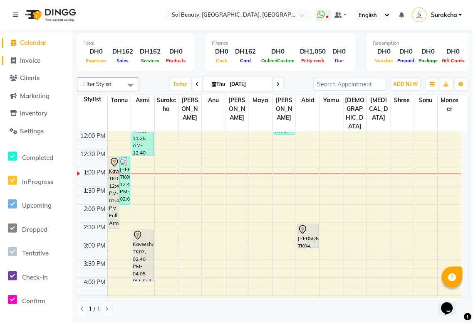
click at [28, 64] on span "Invoice" at bounding box center [30, 61] width 20 height 8
select select "service"
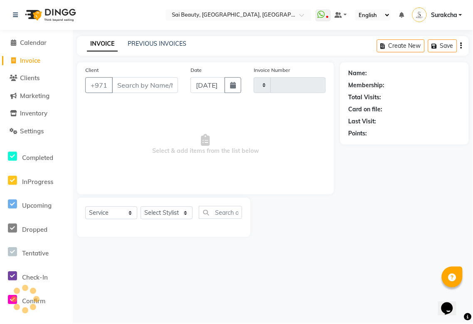
type input "3299"
select select "5352"
click at [186, 210] on select "Select Stylist" at bounding box center [167, 213] width 52 height 13
select select "40288"
click at [141, 207] on select "Select Stylist [PERSON_NAME][MEDICAL_DATA] [PERSON_NAME] Asmi Ausha [PERSON_NAM…" at bounding box center [167, 213] width 52 height 13
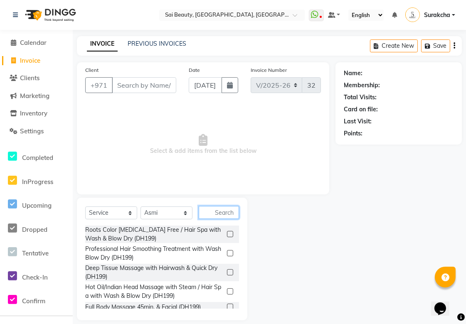
click at [215, 209] on input "text" at bounding box center [219, 212] width 40 height 13
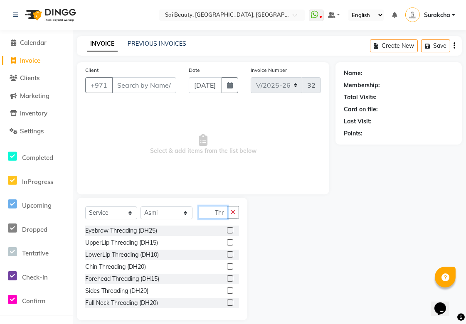
type input "Thr"
click at [227, 225] on label at bounding box center [230, 231] width 6 height 6
click at [227, 225] on input "checkbox" at bounding box center [229, 230] width 5 height 5
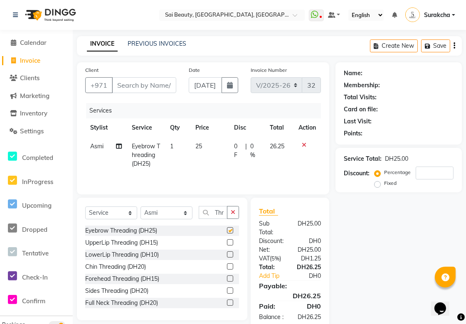
scroll to position [0, 0]
checkbox input "false"
click at [144, 87] on input "Client" at bounding box center [144, 85] width 64 height 16
type input "5"
type input "0"
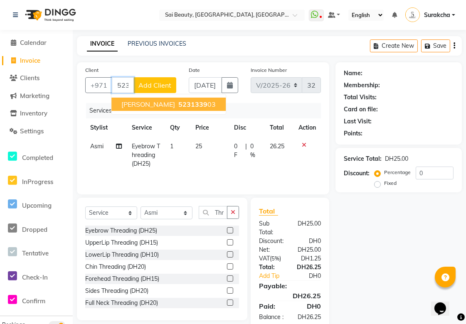
click at [178, 107] on span "5231339" at bounding box center [192, 104] width 29 height 8
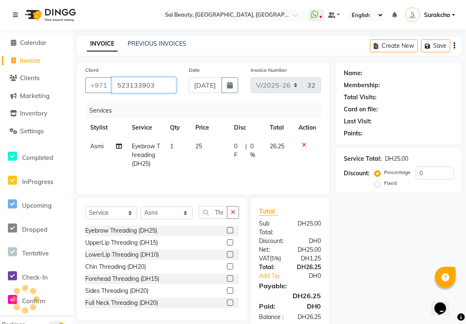
type input "523133903"
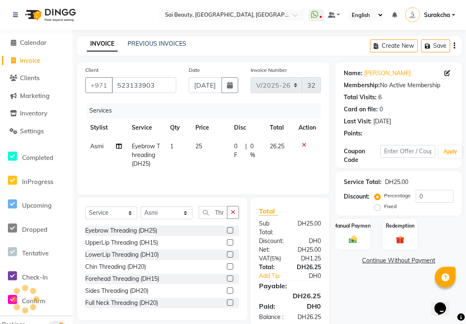
scroll to position [27, 0]
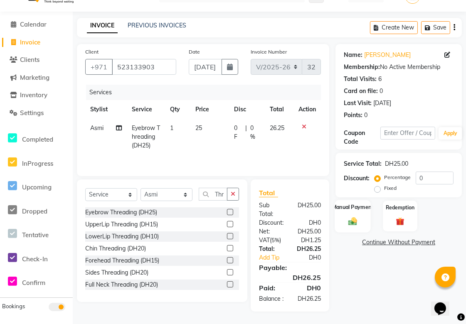
click at [351, 218] on div "Manual Payment" at bounding box center [353, 216] width 36 height 32
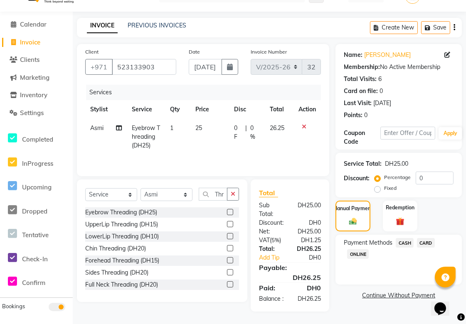
click at [431, 225] on span "CARD" at bounding box center [426, 243] width 18 height 10
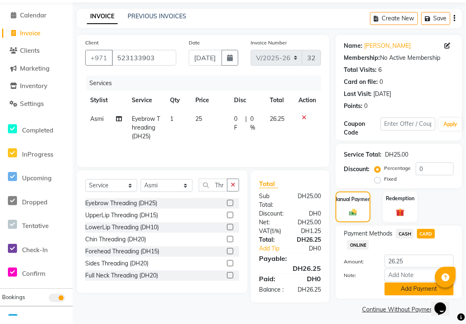
click at [425, 225] on button "Add Payment" at bounding box center [419, 289] width 69 height 13
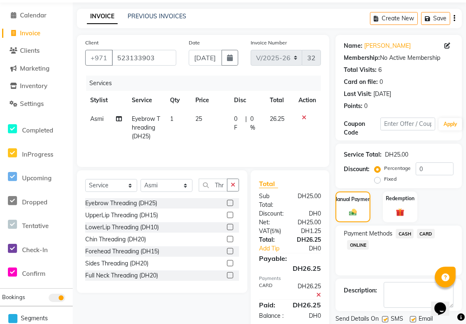
scroll to position [55, 0]
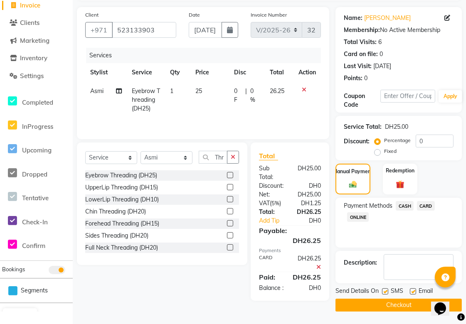
click at [404, 225] on button "Checkout" at bounding box center [399, 305] width 126 height 13
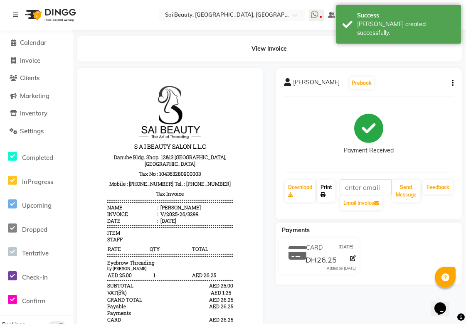
click at [323, 193] on icon at bounding box center [323, 195] width 5 height 5
click at [35, 45] on span "Calendar" at bounding box center [33, 43] width 27 height 8
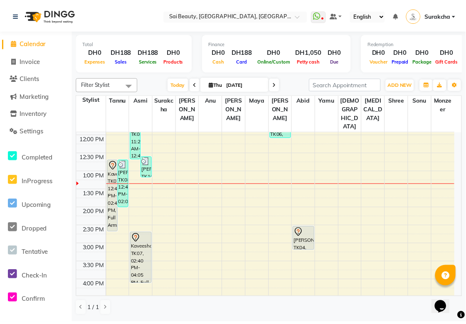
scroll to position [105, 0]
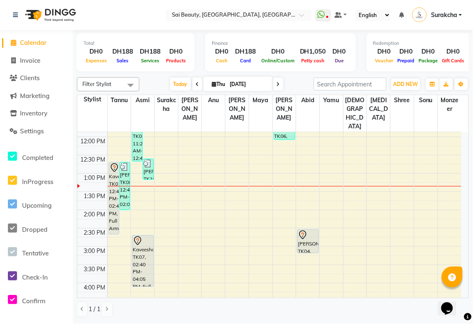
click at [151, 225] on div "Kaveesha, TK07, 02:40 PM-04:05 PM, Full Face (With Eyebrow) Waxing,Lashes refill" at bounding box center [142, 261] width 21 height 51
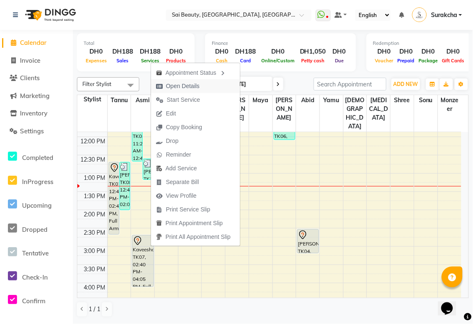
click at [196, 86] on span "Open Details" at bounding box center [183, 86] width 34 height 9
select select "7"
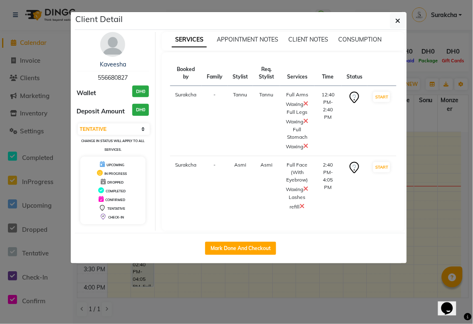
click at [300, 206] on icon at bounding box center [302, 206] width 5 height 7
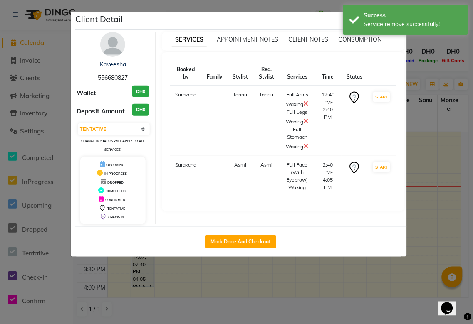
click at [448, 70] on ngb-modal-window "Client Detail Kaveesha 556680827 Wallet DH0 Deposit Amount DH0 Select IN SERVIC…" at bounding box center [236, 162] width 473 height 324
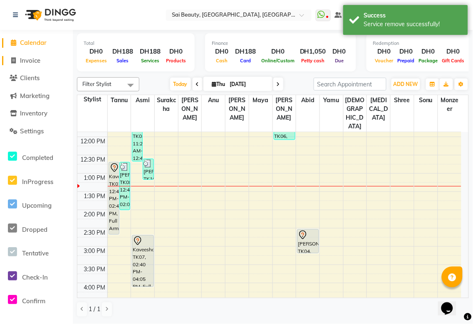
click at [30, 60] on span "Invoice" at bounding box center [30, 61] width 20 height 8
select select "service"
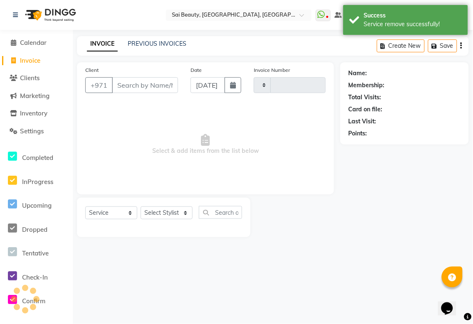
type input "3300"
select select "5352"
click at [181, 210] on select "Select Stylist" at bounding box center [167, 213] width 52 height 13
select select "59146"
click at [141, 207] on select "Select Stylist [PERSON_NAME][MEDICAL_DATA] [PERSON_NAME] Asmi Ausha [PERSON_NAM…" at bounding box center [167, 213] width 52 height 13
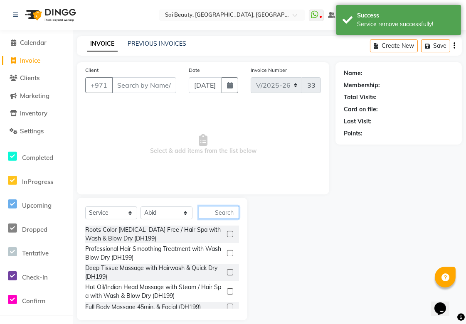
click at [219, 214] on input "text" at bounding box center [219, 212] width 40 height 13
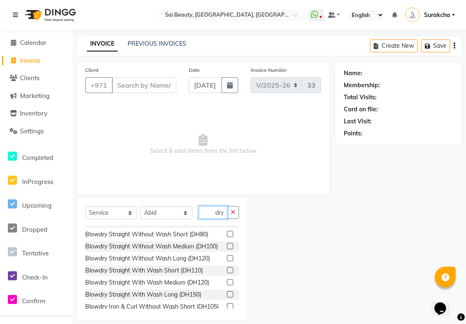
scroll to position [351, 0]
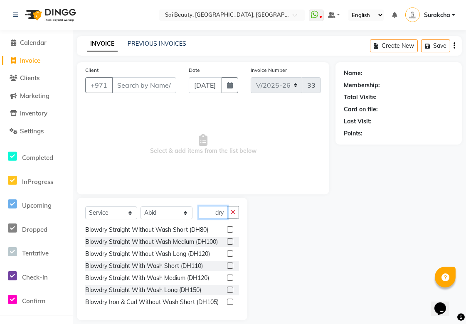
type input "Blowdry"
click at [227, 225] on label at bounding box center [230, 266] width 6 height 6
click at [227, 225] on input "checkbox" at bounding box center [229, 266] width 5 height 5
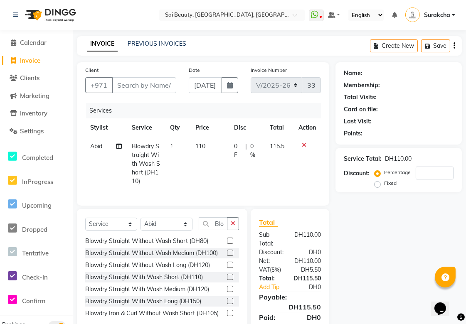
checkbox input "false"
click at [233, 225] on icon "button" at bounding box center [233, 224] width 5 height 6
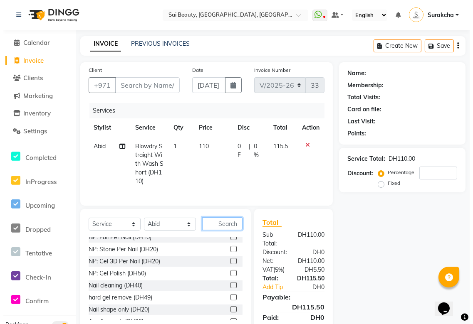
scroll to position [45, 0]
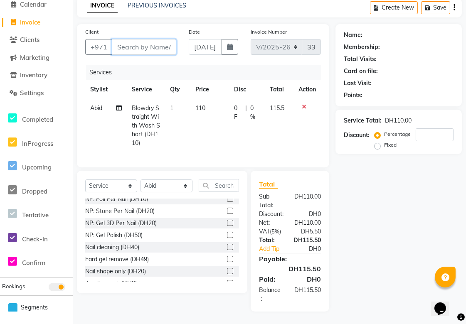
click at [135, 39] on input "Client" at bounding box center [144, 47] width 64 height 16
type input "5"
type input "0"
type input "501620175"
click at [167, 43] on span "Add Client" at bounding box center [155, 47] width 33 height 8
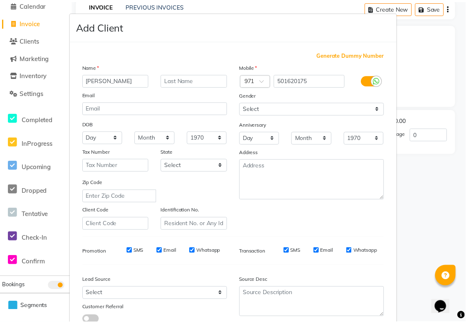
scroll to position [60, 0]
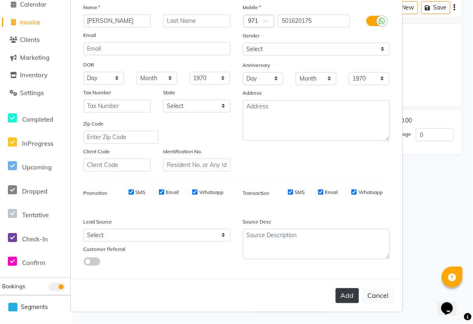
type input "[PERSON_NAME]"
click at [342, 225] on button "Add" at bounding box center [347, 296] width 23 height 15
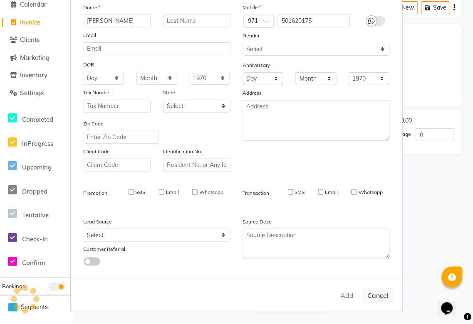
select select
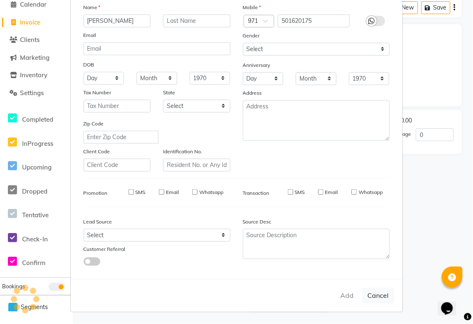
select select
checkbox input "false"
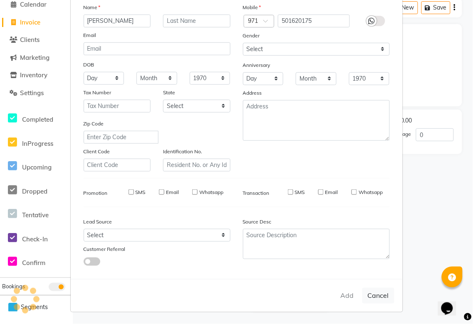
checkbox input "false"
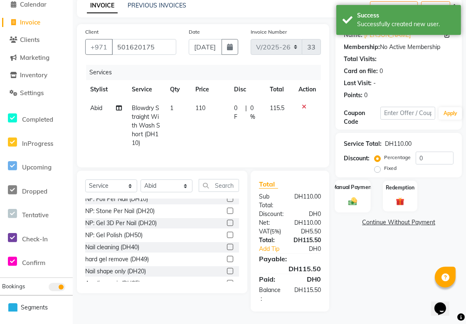
click at [352, 197] on img at bounding box center [353, 202] width 14 height 10
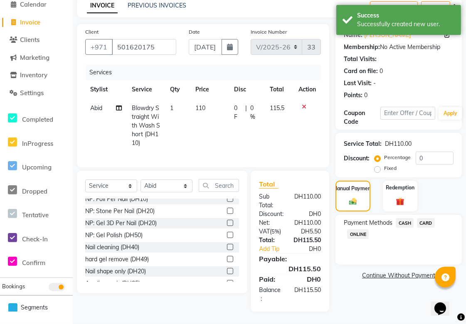
click at [426, 218] on span "CARD" at bounding box center [426, 223] width 18 height 10
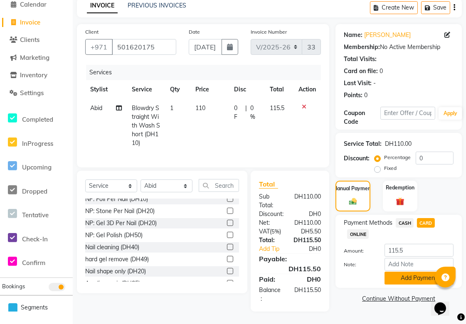
click at [425, 225] on button "Add Payment" at bounding box center [419, 278] width 69 height 13
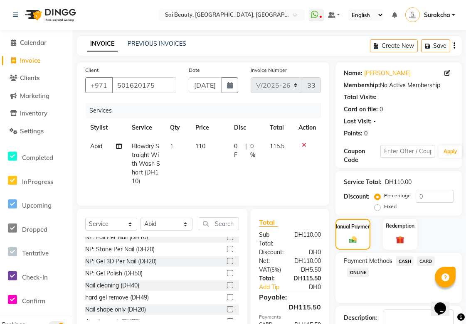
scroll to position [72, 0]
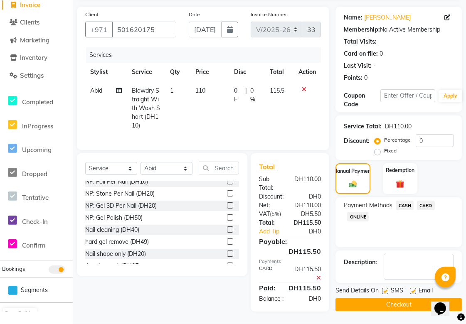
click at [410, 225] on button "Checkout" at bounding box center [399, 305] width 126 height 13
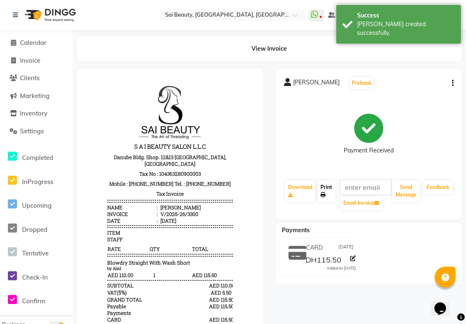
click at [325, 191] on link "Print" at bounding box center [326, 192] width 18 height 22
click at [20, 45] on span "Calendar" at bounding box center [33, 43] width 27 height 8
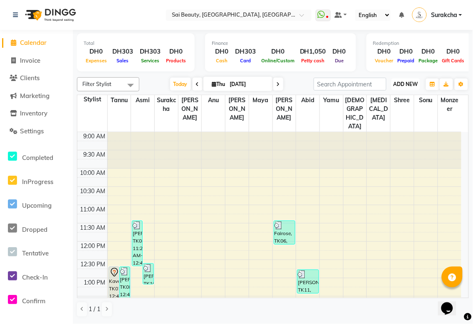
click at [403, 79] on button "ADD NEW Toggle Dropdown" at bounding box center [405, 85] width 29 height 12
click at [396, 99] on button "Add Appointment" at bounding box center [387, 99] width 66 height 11
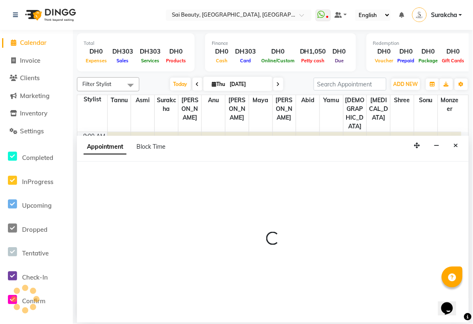
select select "tentative"
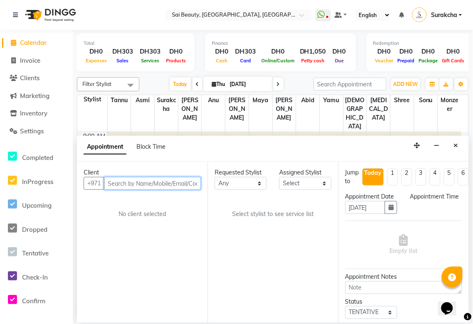
select select "600"
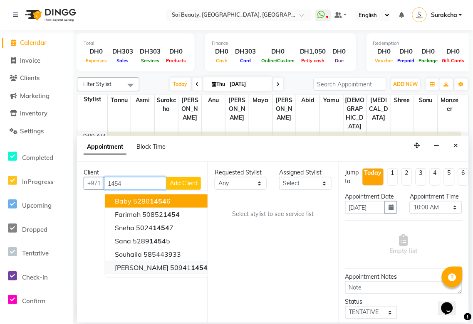
click at [191, 225] on span "1454" at bounding box center [199, 268] width 17 height 8
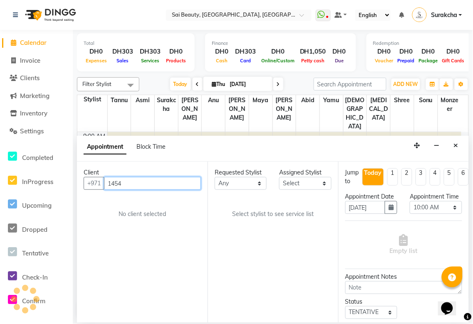
type input "509411454"
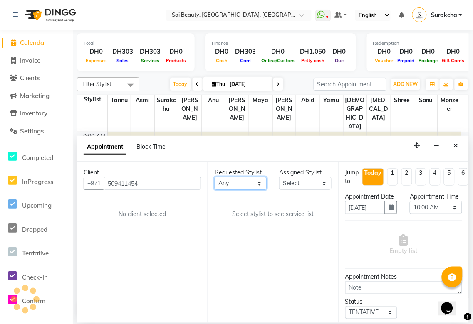
click at [260, 182] on select "Any [PERSON_NAME][MEDICAL_DATA] [PERSON_NAME] Asmi [PERSON_NAME] Gita [PERSON_N…" at bounding box center [241, 183] width 52 height 13
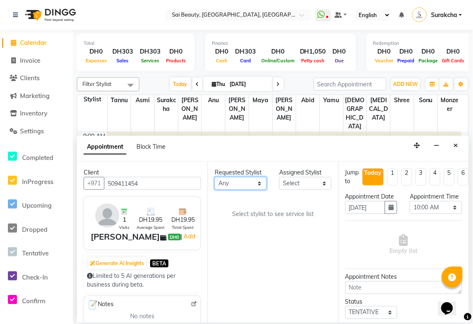
select select "40288"
click at [215, 177] on select "Any [PERSON_NAME][MEDICAL_DATA] [PERSON_NAME] Asmi [PERSON_NAME] Gita [PERSON_N…" at bounding box center [241, 183] width 52 height 13
select select "40288"
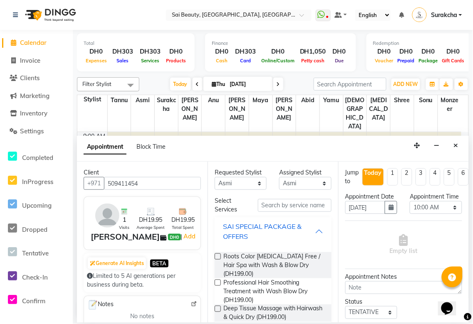
click at [307, 225] on div "SAI SPECIAL PACKAGE & OFFERS" at bounding box center [269, 232] width 92 height 20
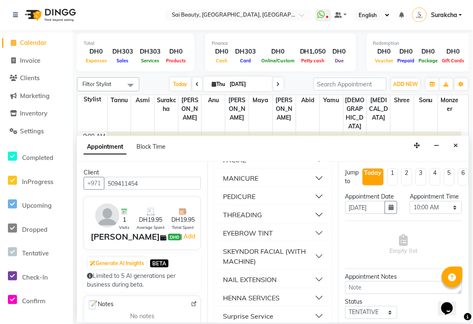
scroll to position [142, 0]
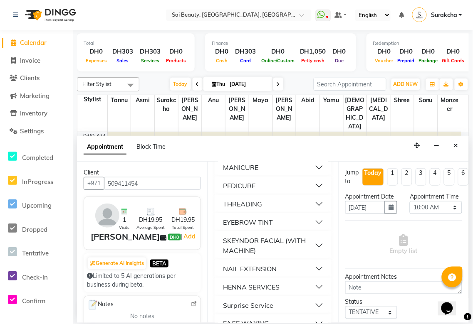
click at [313, 203] on button "THREADING" at bounding box center [273, 204] width 110 height 15
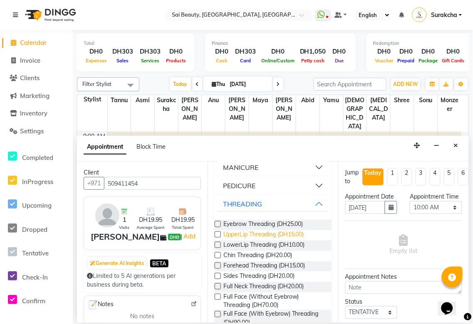
click at [270, 225] on span "UpperLip Threading (DH15.00)" at bounding box center [263, 235] width 81 height 10
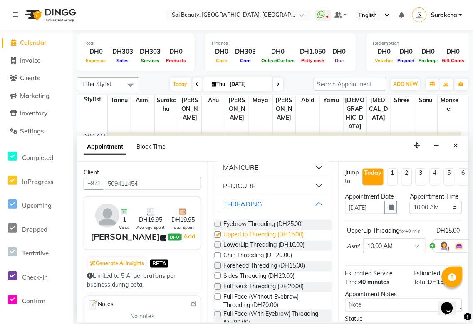
checkbox input "false"
click at [445, 214] on select "Select 10:00 AM 10:05 AM 10:10 AM 10:15 AM 10:20 AM 10:25 AM 10:30 AM 10:35 AM …" at bounding box center [436, 207] width 52 height 13
click at [447, 214] on select "Select 10:00 AM 10:05 AM 10:10 AM 10:15 AM 10:20 AM 10:25 AM 10:30 AM 10:35 AM …" at bounding box center [436, 207] width 52 height 13
click at [410, 210] on select "Select 10:00 AM 10:05 AM 10:10 AM 10:15 AM 10:20 AM 10:25 AM 10:30 AM 10:35 AM …" at bounding box center [436, 207] width 52 height 13
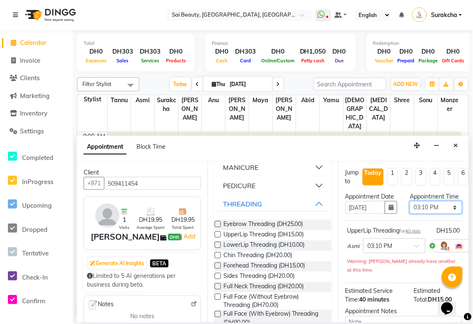
click at [450, 212] on select "Select 10:00 AM 10:05 AM 10:10 AM 10:15 AM 10:20 AM 10:25 AM 10:30 AM 10:35 AM …" at bounding box center [436, 207] width 52 height 13
select select "840"
click at [410, 210] on select "Select 10:00 AM 10:05 AM 10:10 AM 10:15 AM 10:20 AM 10:25 AM 10:30 AM 10:35 AM …" at bounding box center [436, 207] width 52 height 13
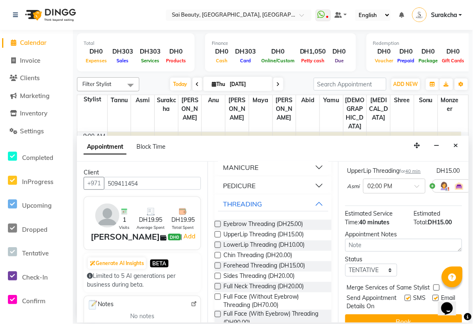
scroll to position [98, 0]
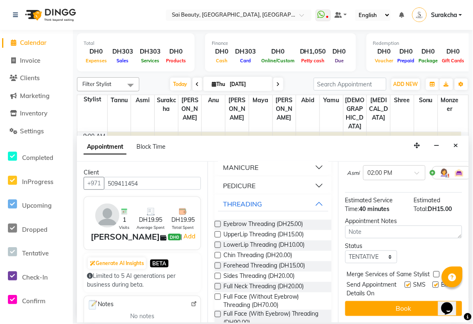
click at [437, 225] on label at bounding box center [436, 275] width 6 height 6
click at [437, 225] on input "checkbox" at bounding box center [435, 275] width 5 height 5
checkbox input "true"
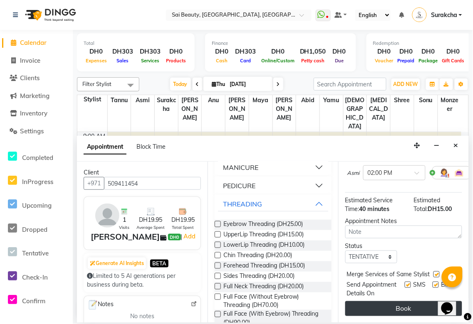
click at [419, 225] on button "Book" at bounding box center [403, 309] width 117 height 15
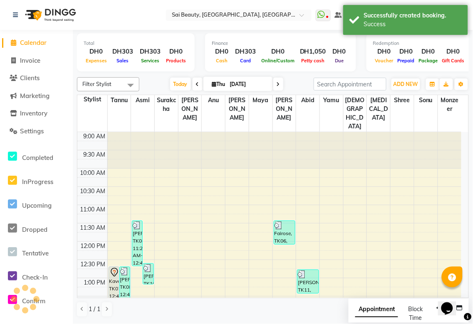
click at [380, 225] on span "Appointment" at bounding box center [376, 310] width 43 height 15
select select "tentative"
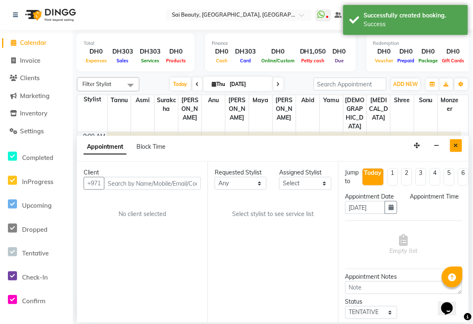
click at [457, 145] on icon "Close" at bounding box center [456, 146] width 5 height 6
